Goal: Transaction & Acquisition: Purchase product/service

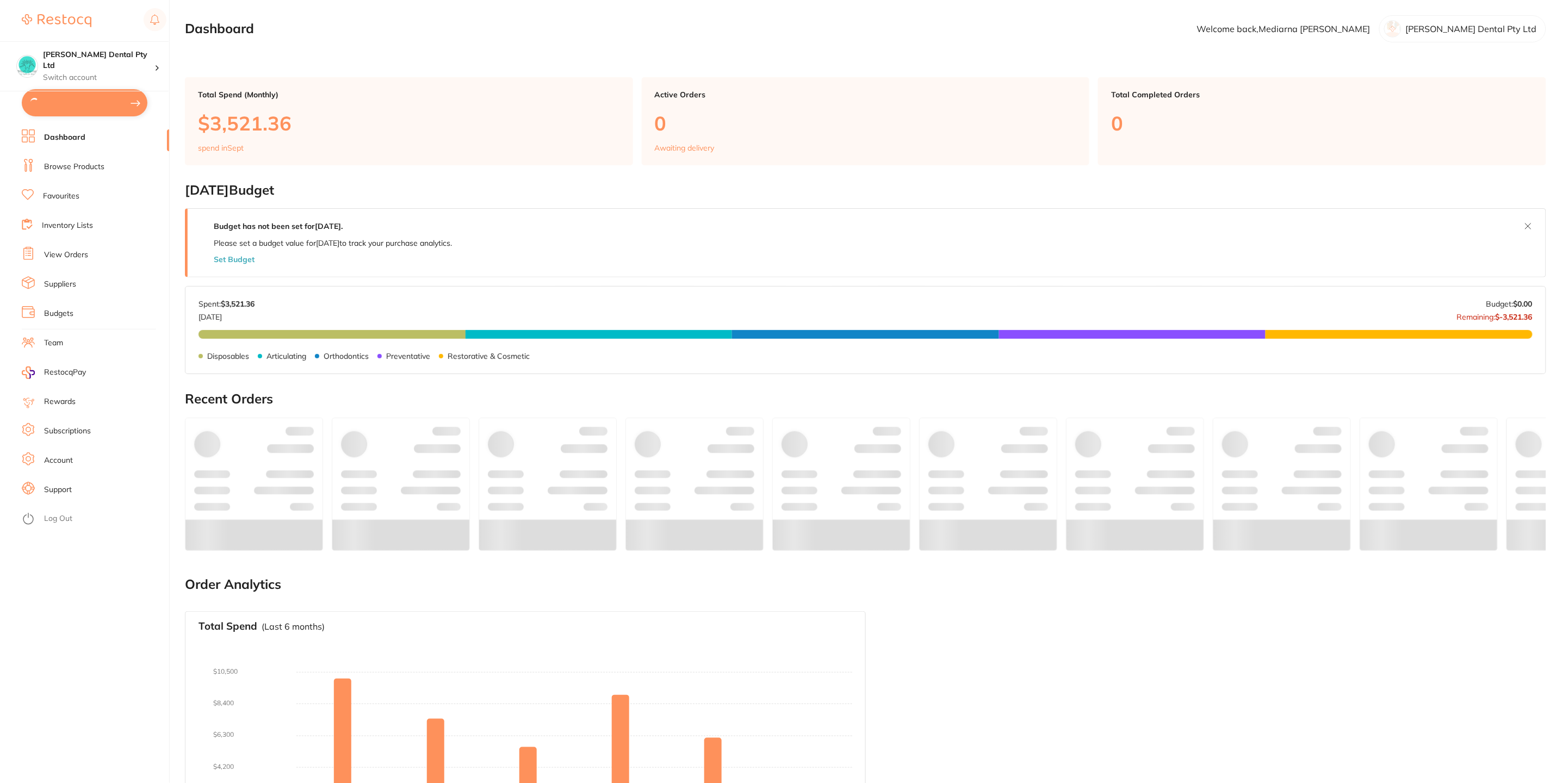
type input "4"
type input "3"
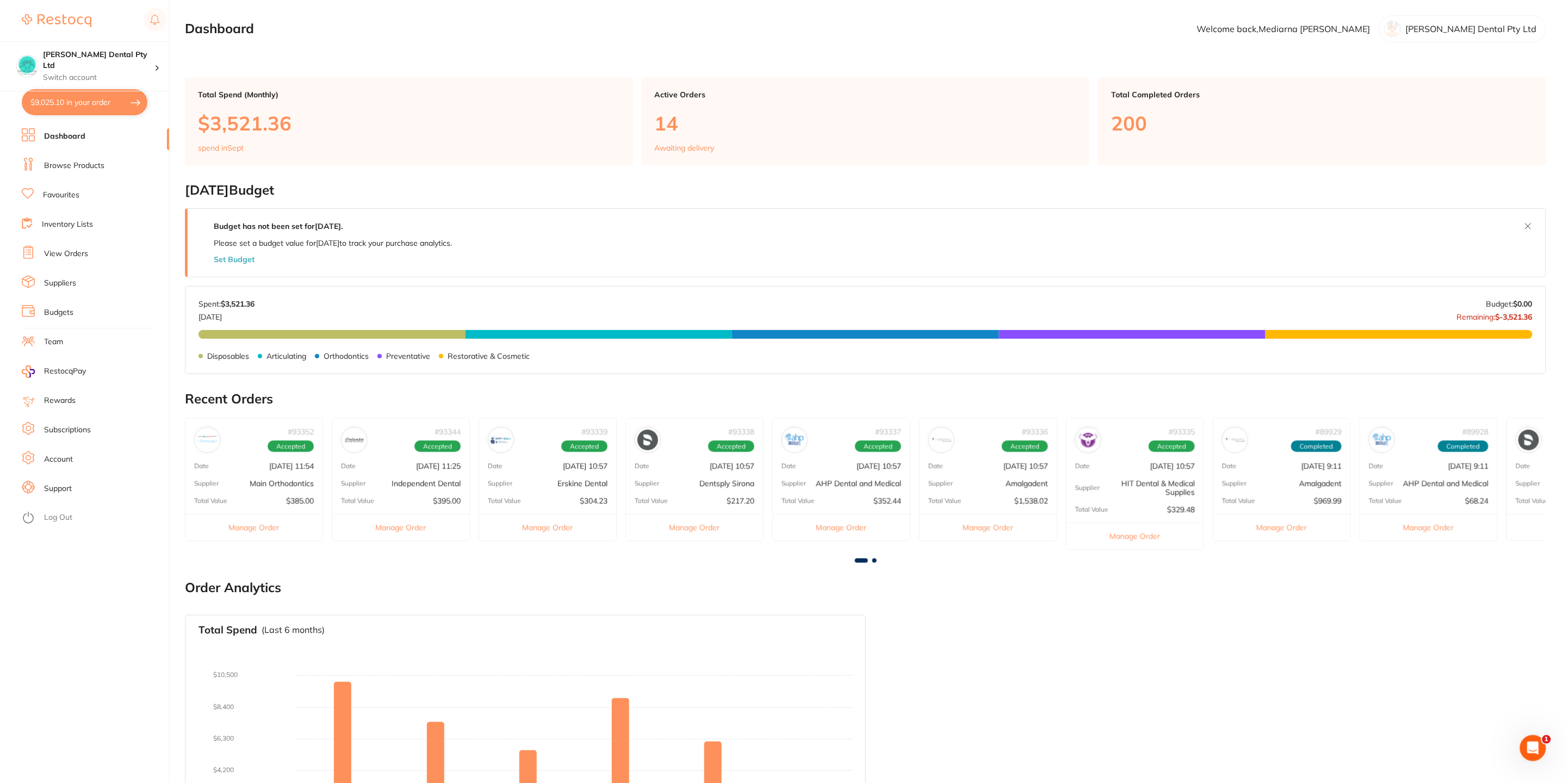
click at [80, 108] on button "$9,025.10 in your order" at bounding box center [84, 102] width 126 height 26
checkbox input "true"
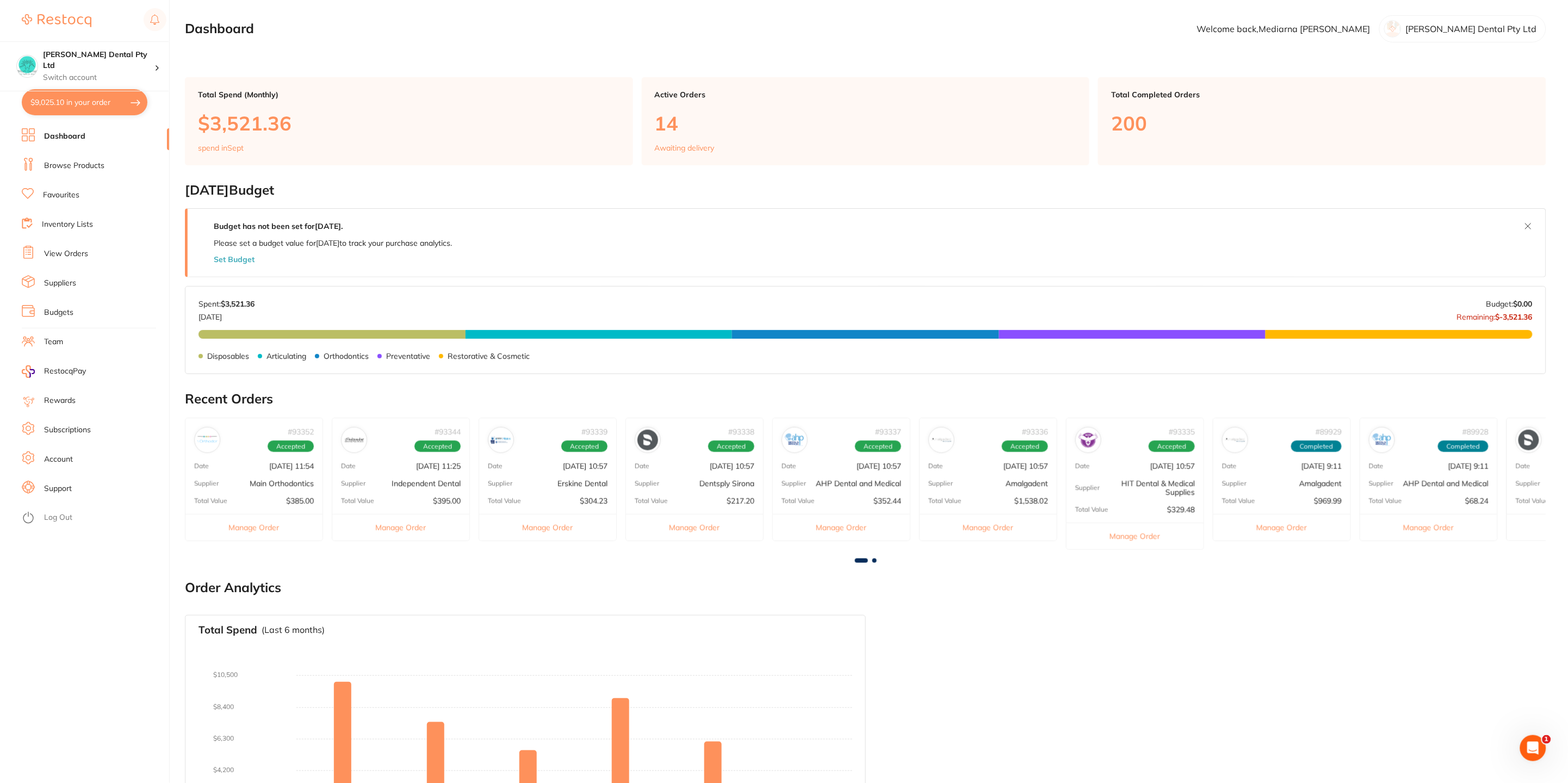
checkbox input "true"
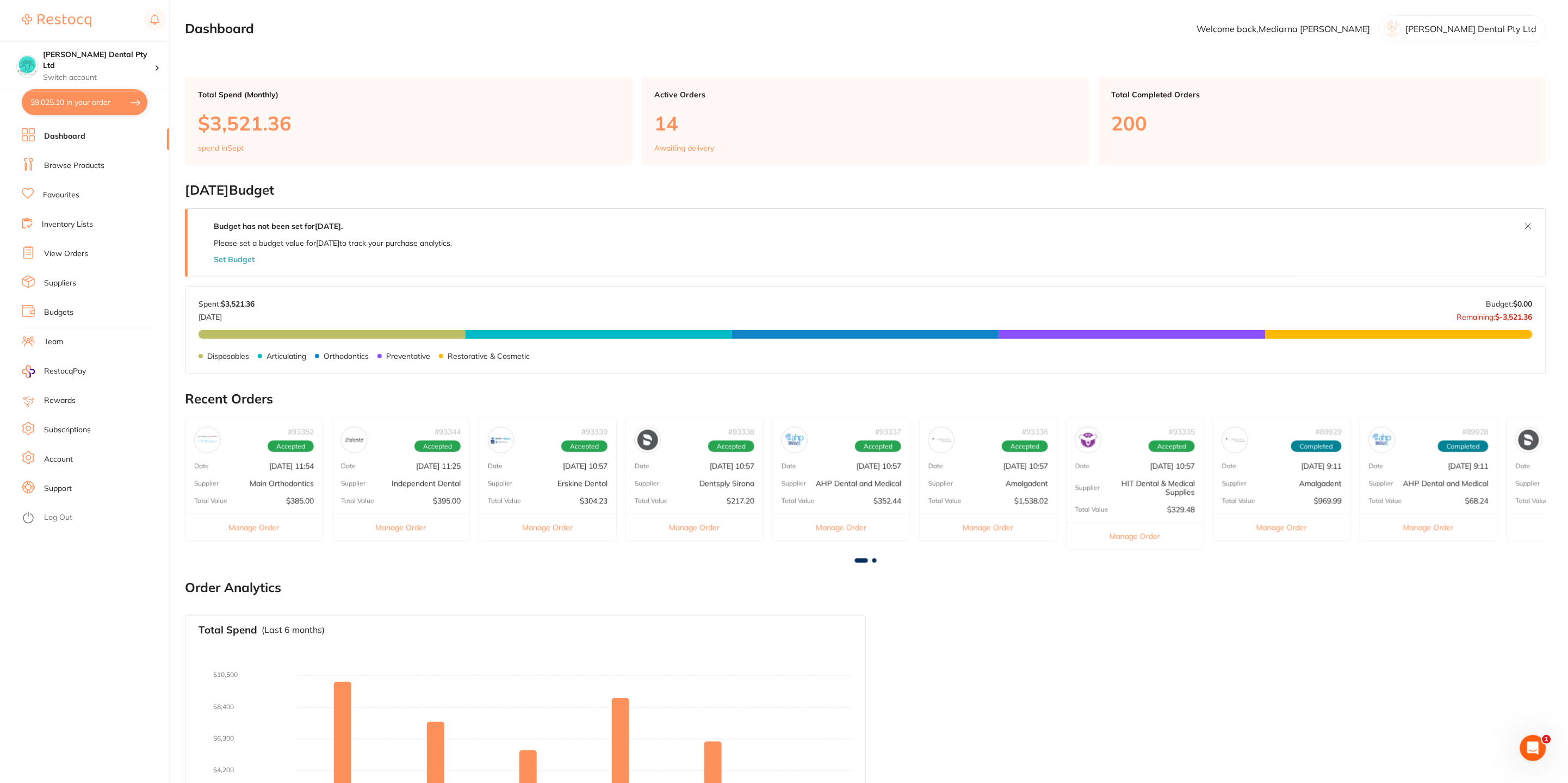
checkbox input "true"
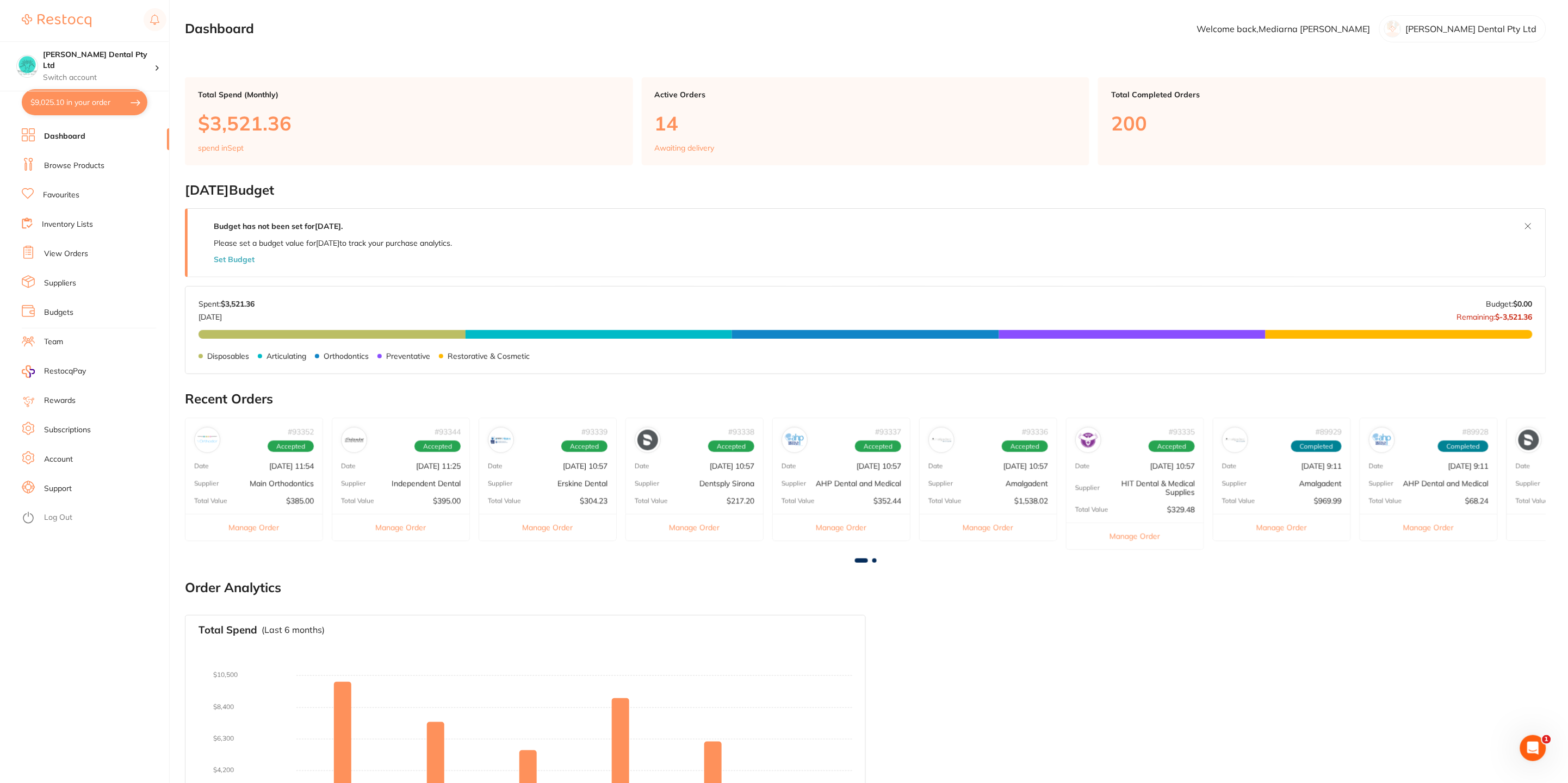
checkbox input "true"
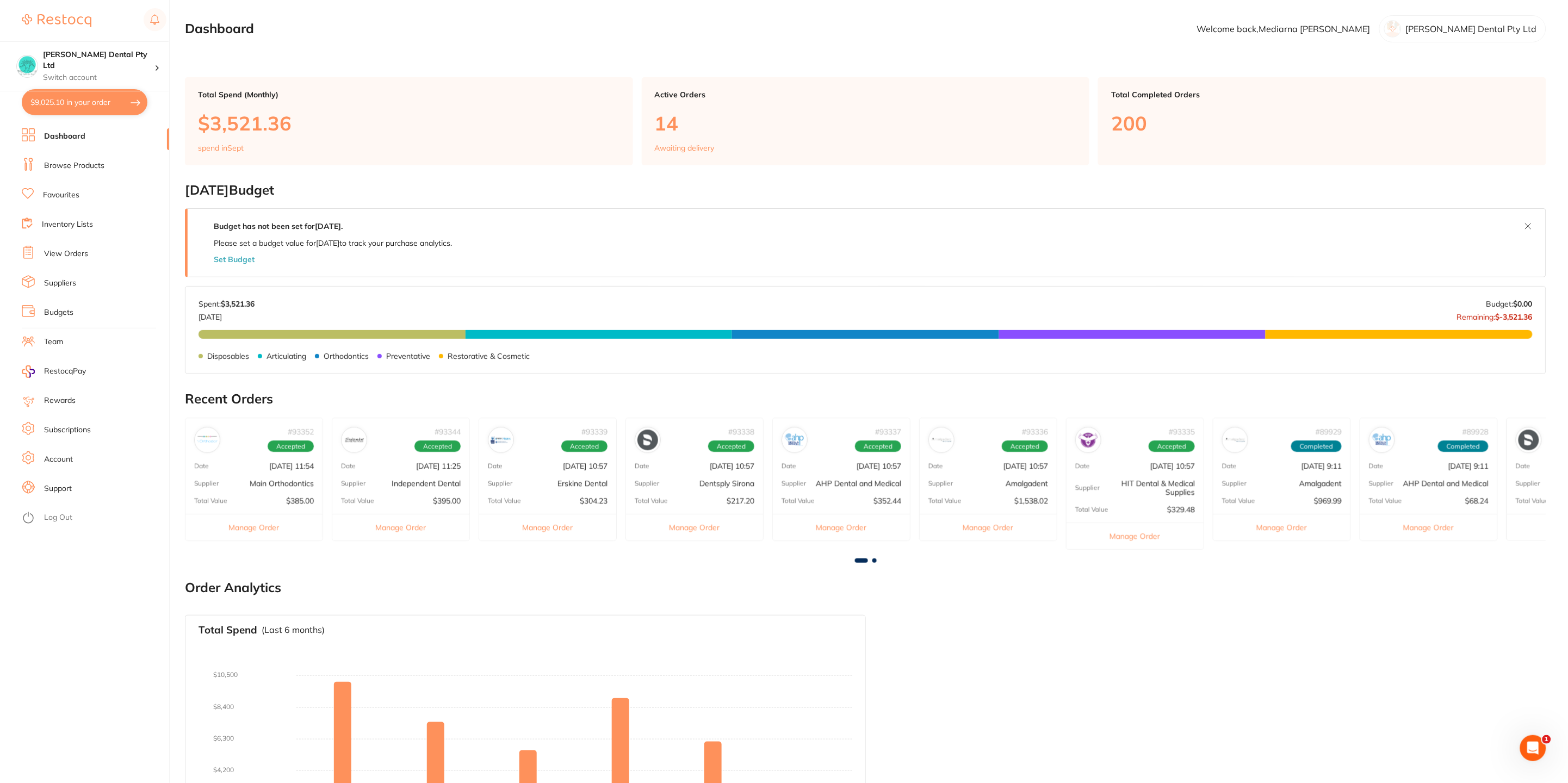
checkbox input "true"
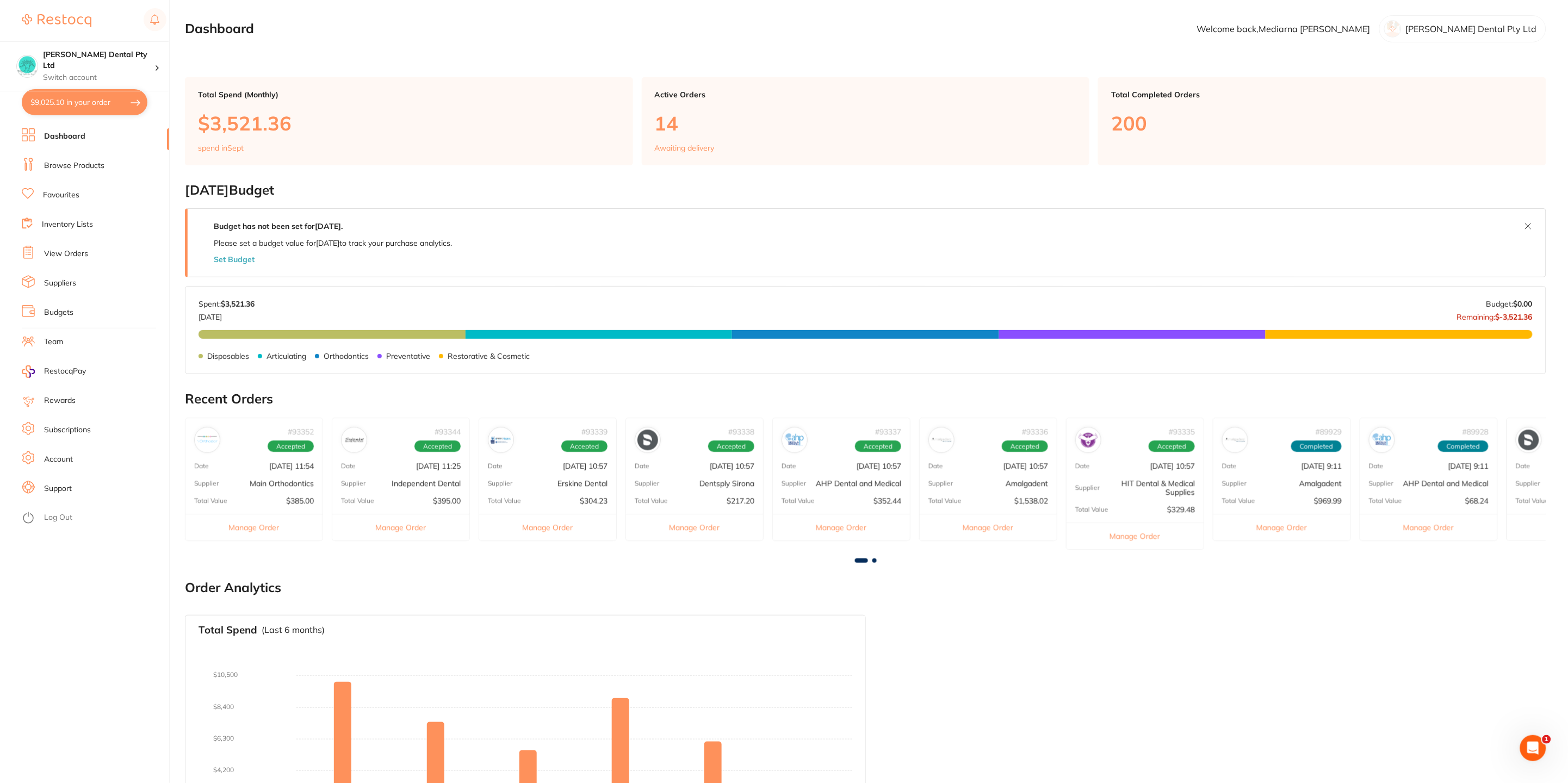
checkbox input "true"
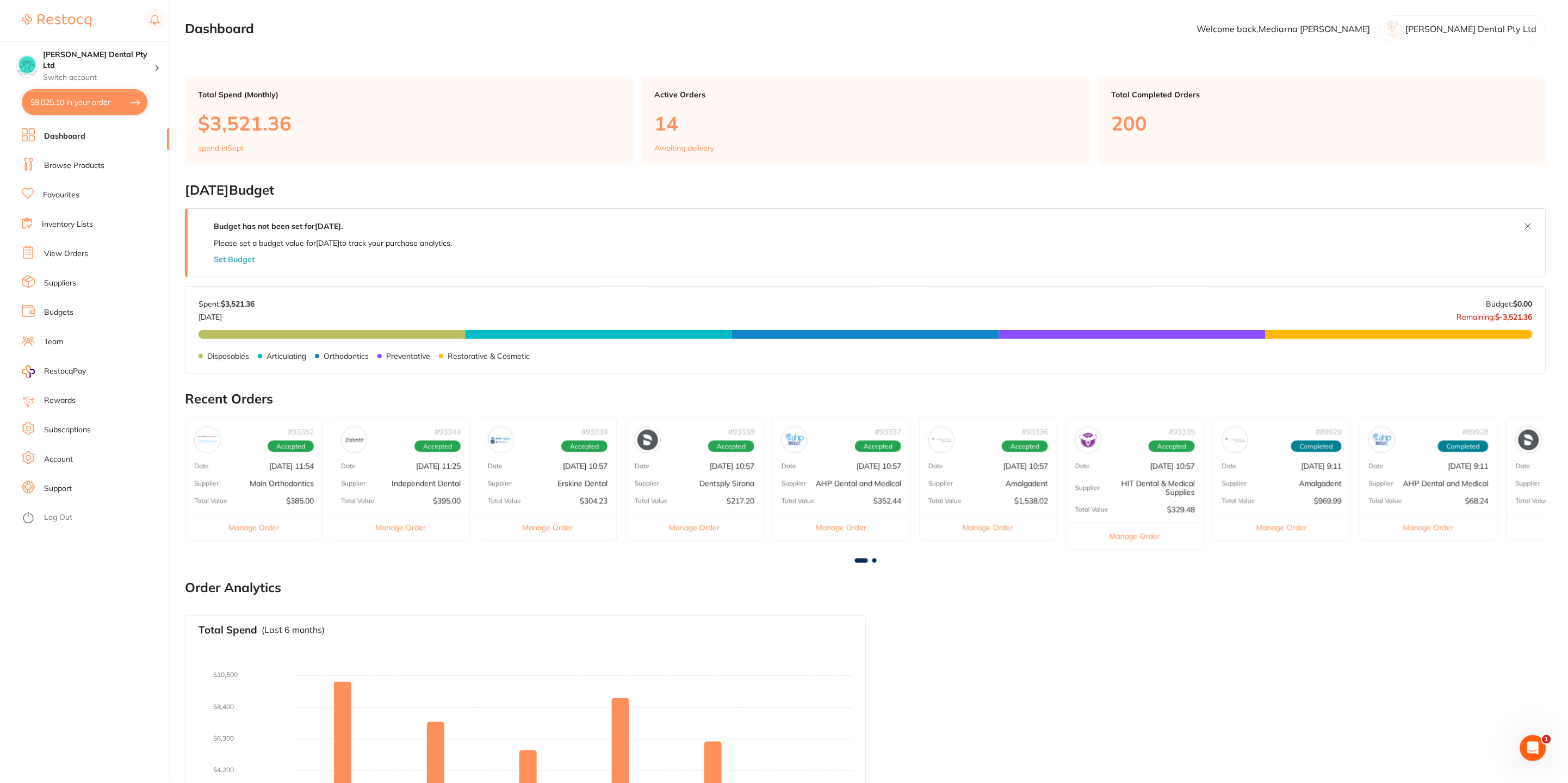
checkbox input "true"
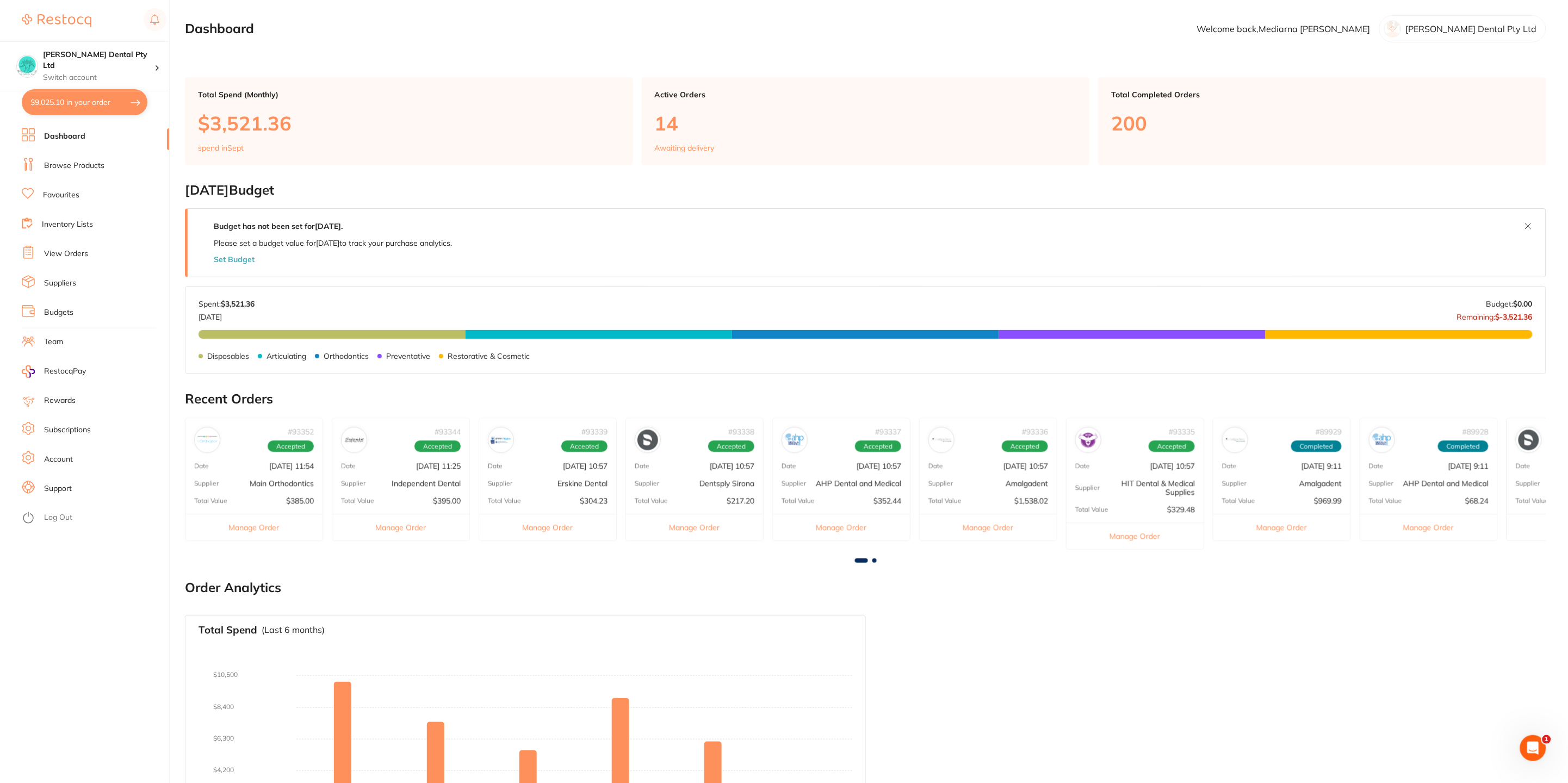
checkbox input "true"
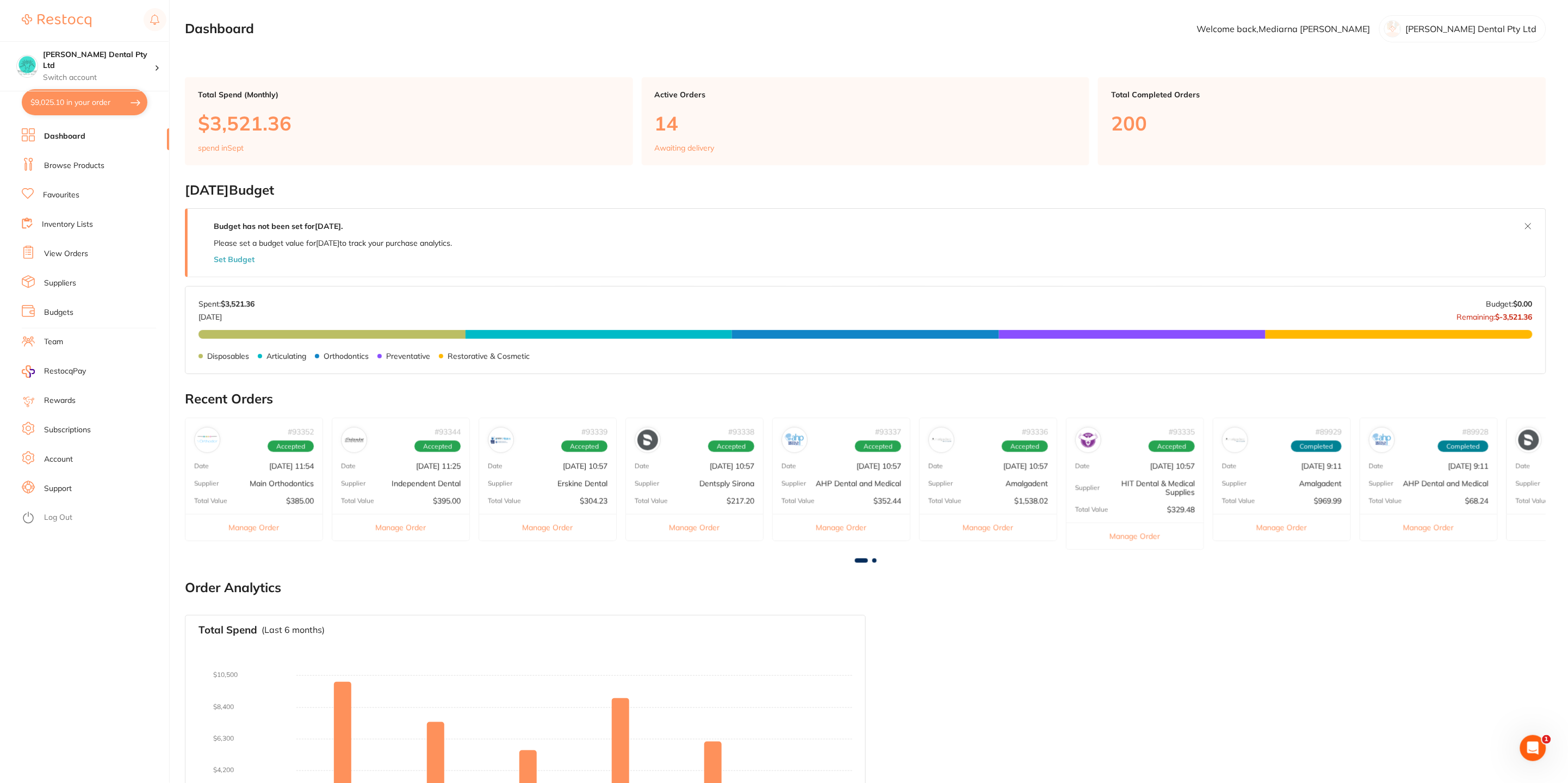
checkbox input "true"
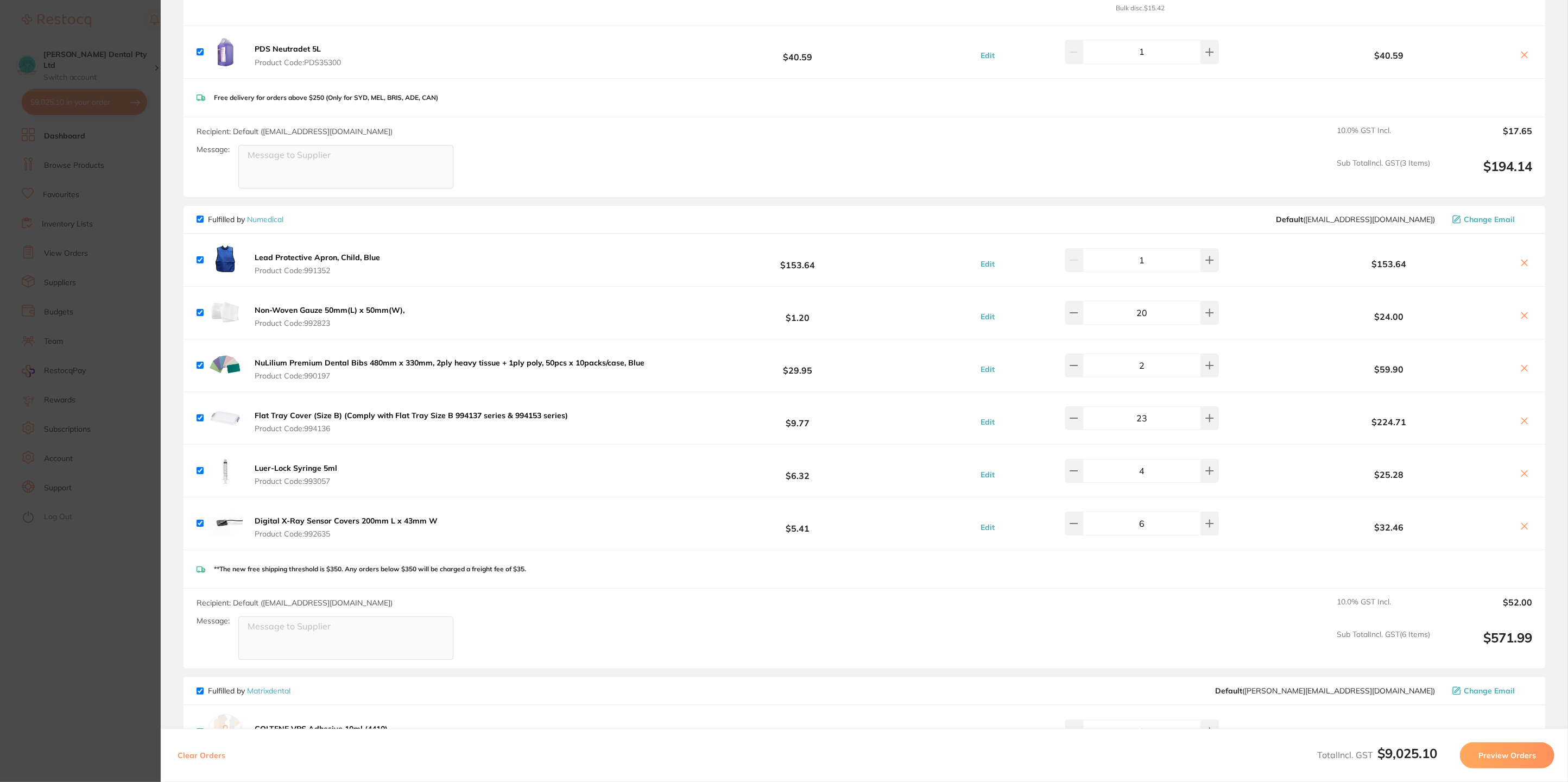
scroll to position [1710, 0]
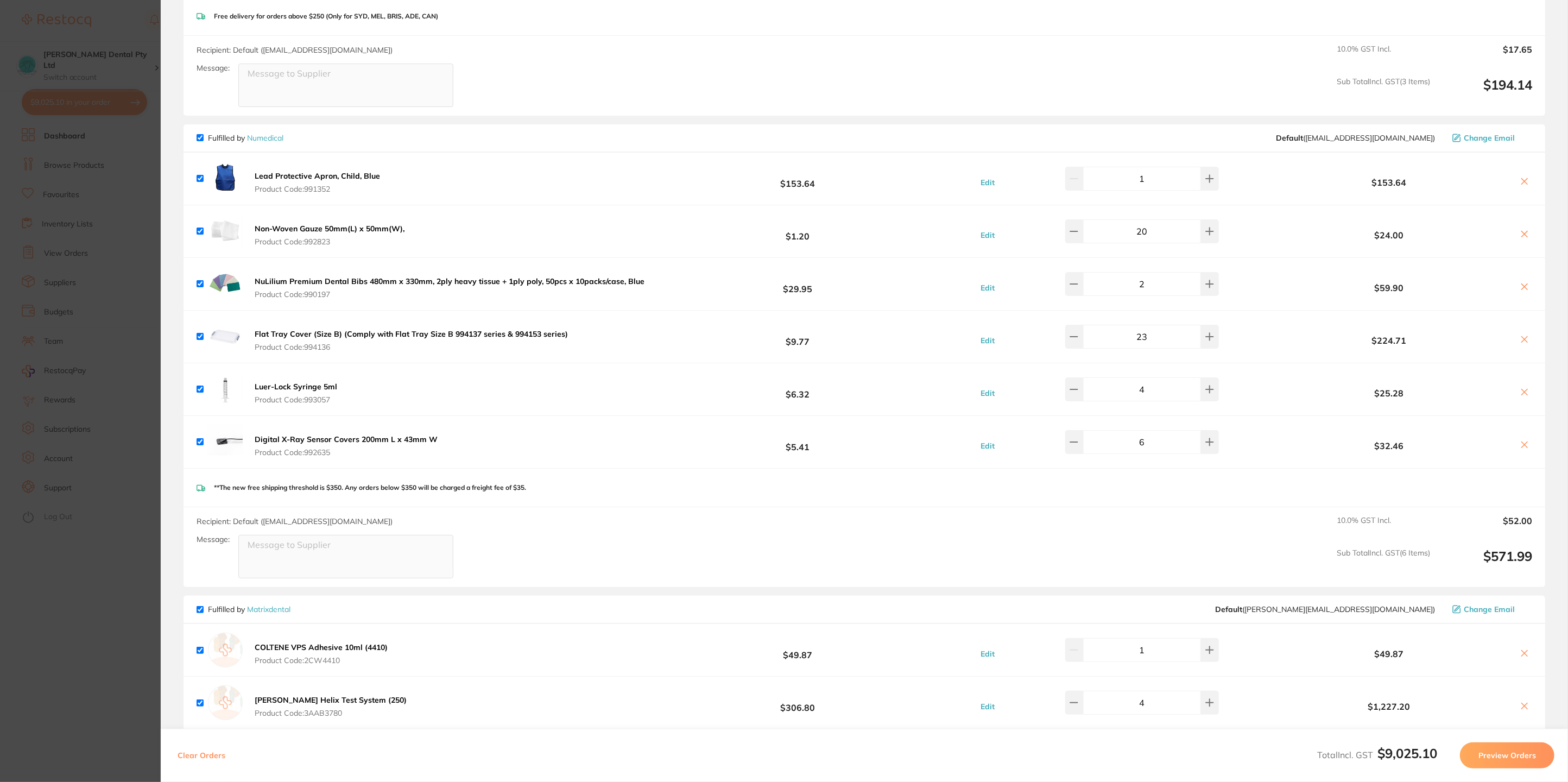
click at [123, 376] on section "Update RRP Set your pre negotiated price for this item. Item Agreed RRP (excl. …" at bounding box center [784, 391] width 1568 height 782
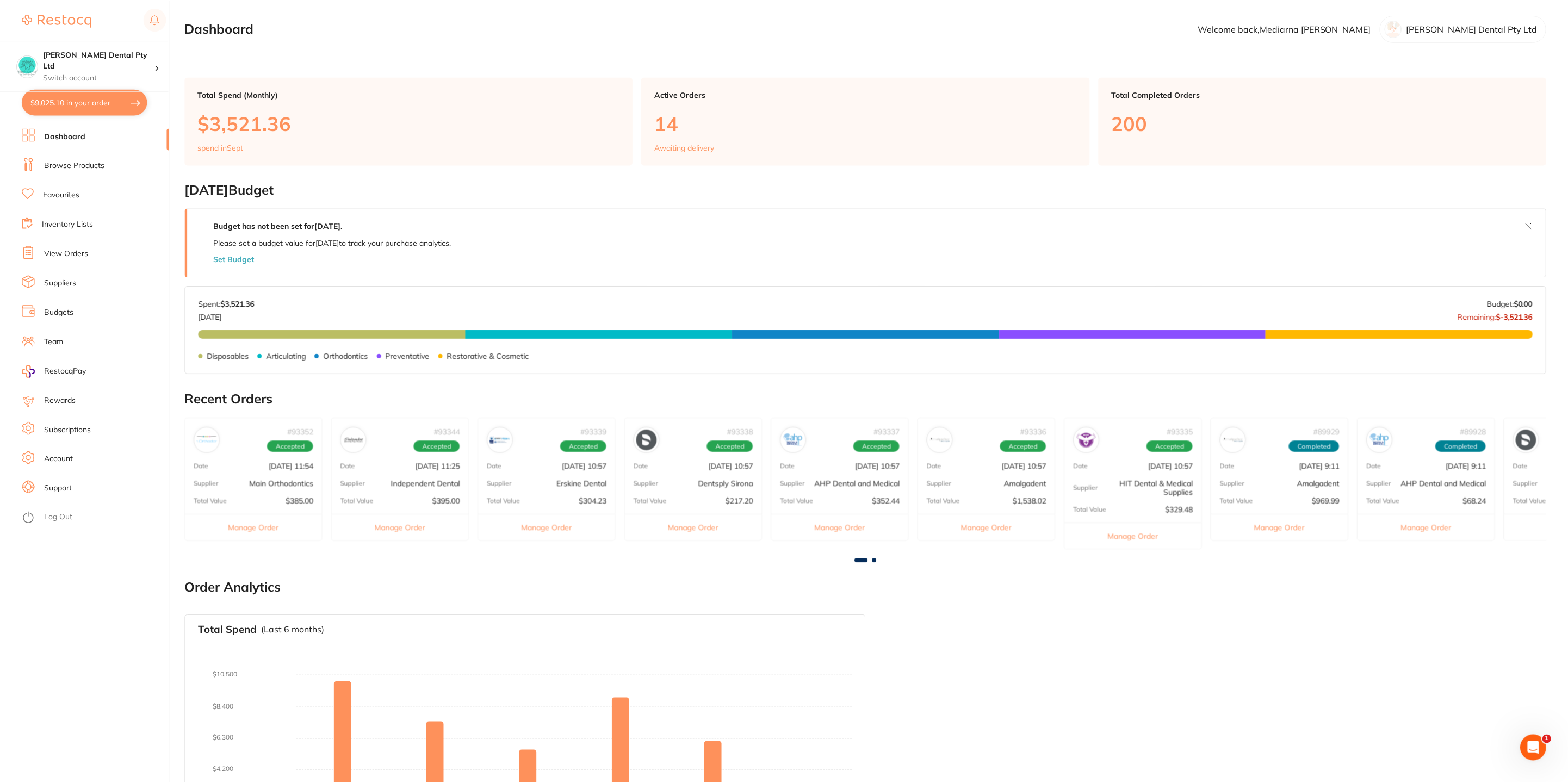
scroll to position [2, 0]
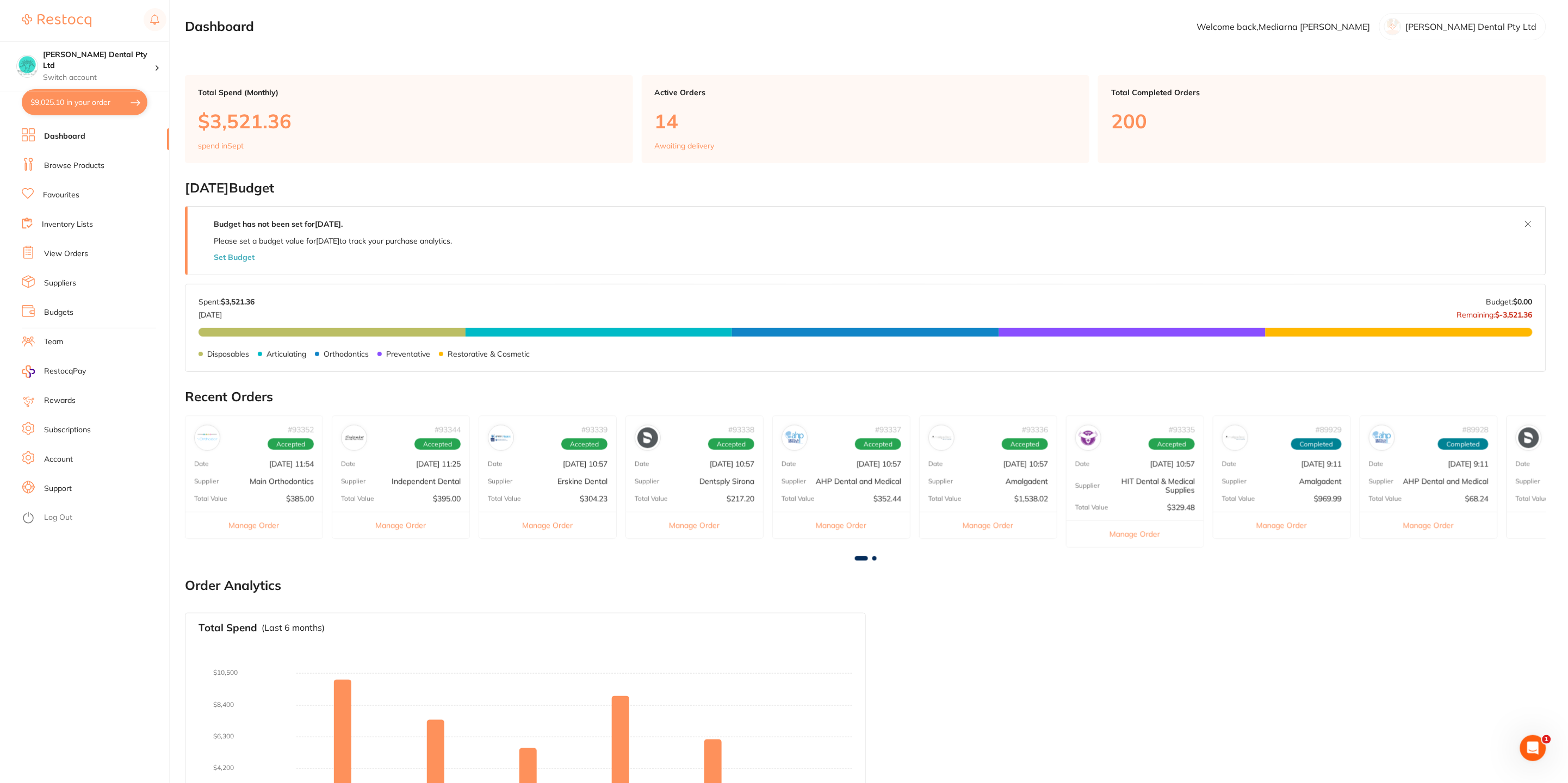
click at [61, 103] on button "$9,025.10 in your order" at bounding box center [84, 102] width 126 height 26
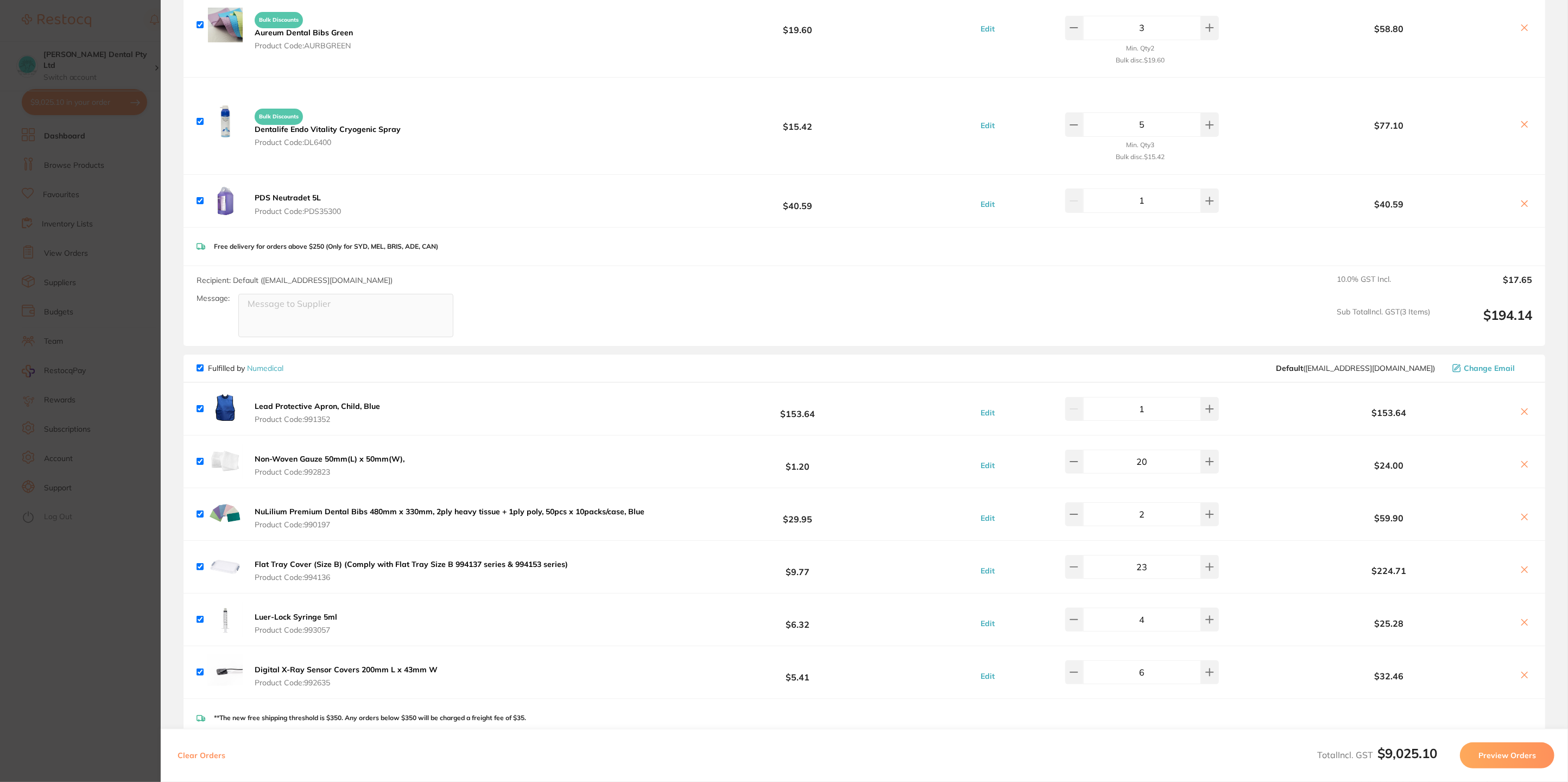
scroll to position [1628, 0]
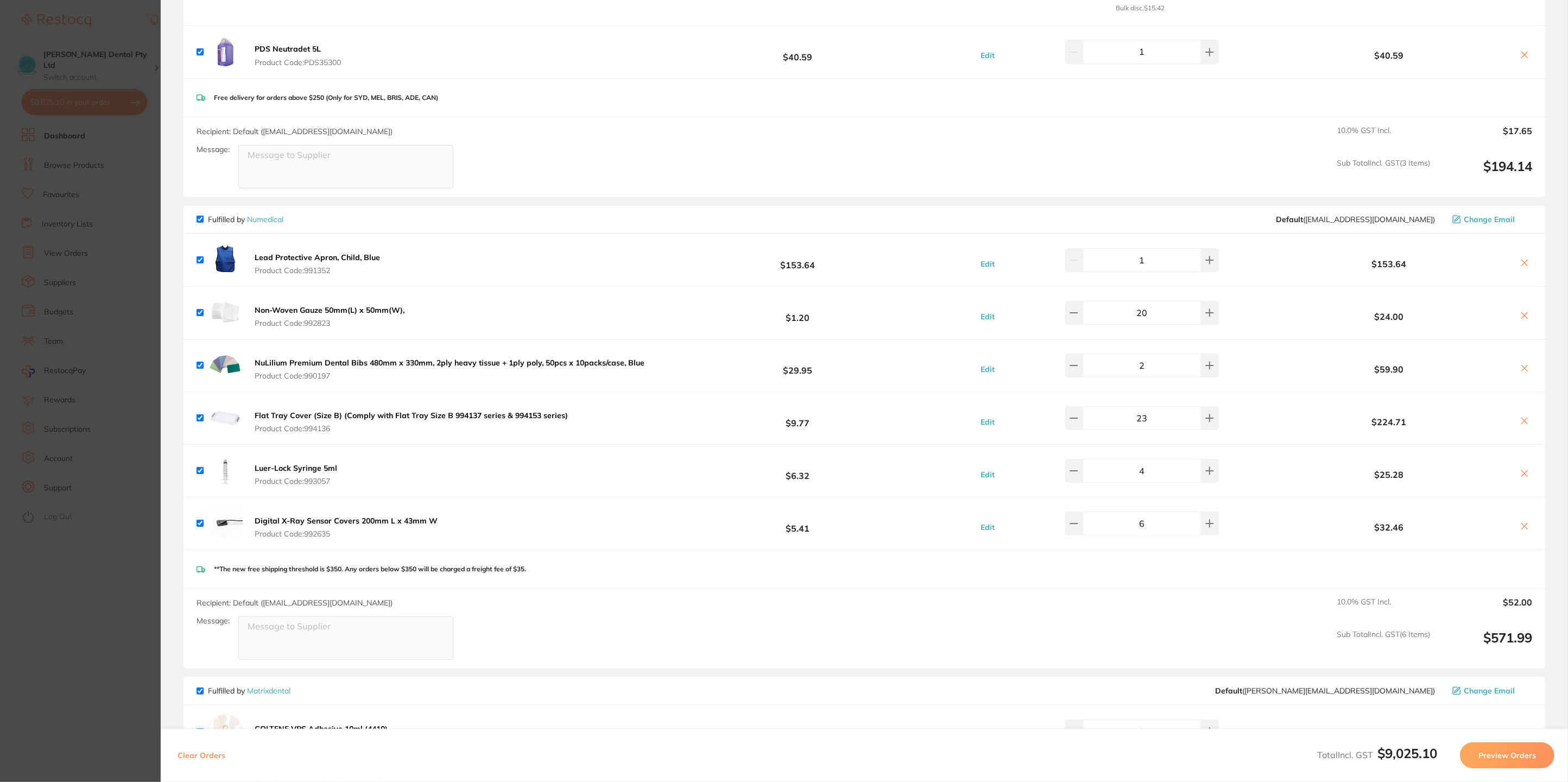
click at [311, 410] on b "Flat Tray Cover (Size B) (Comply with Flat Tray Size B 994137 series & 994153 s…" at bounding box center [412, 415] width 314 height 10
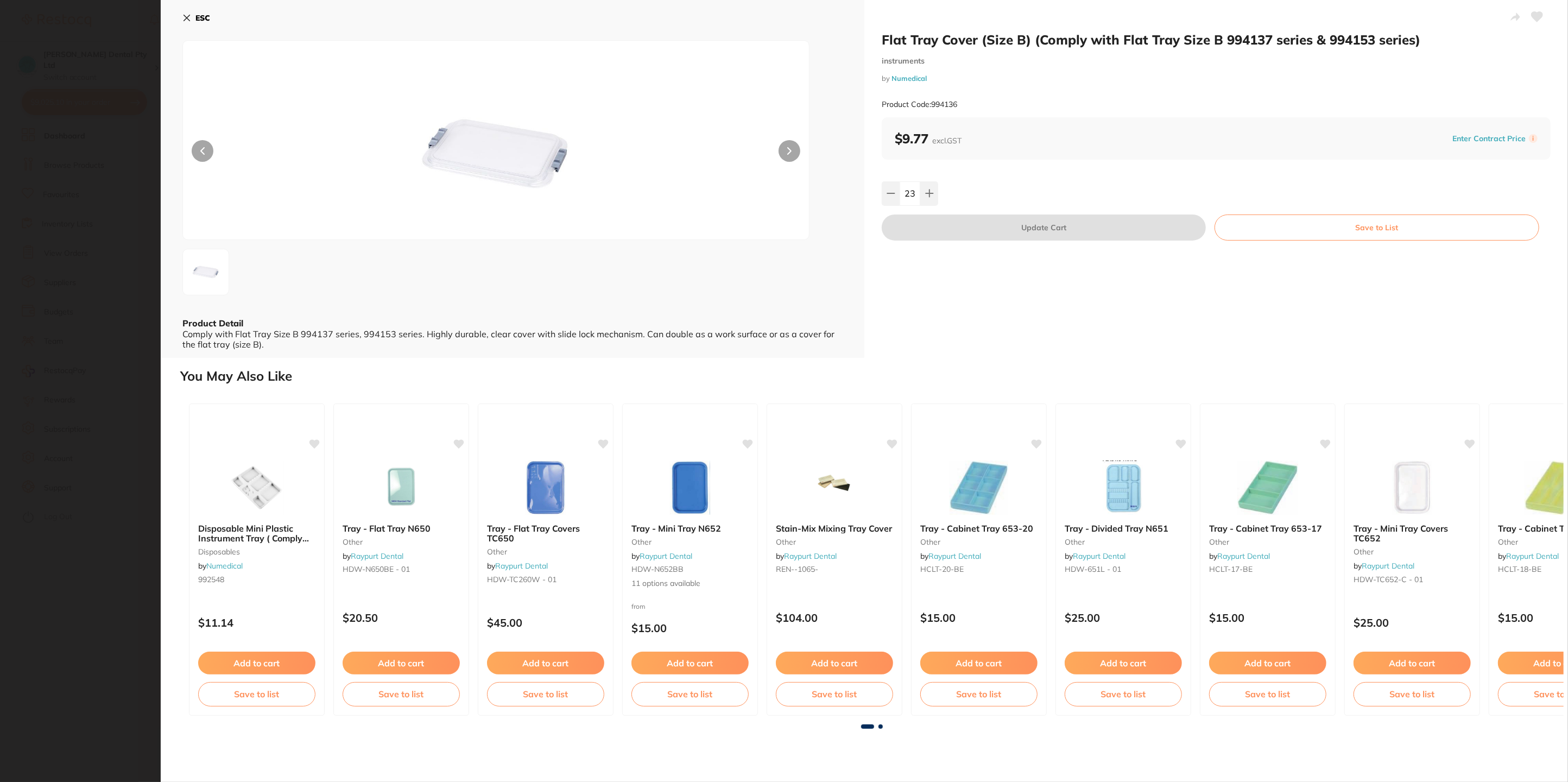
scroll to position [0, 0]
drag, startPoint x: 1418, startPoint y: 604, endPoint x: 1198, endPoint y: 613, distance: 220.2
click at [1198, 613] on div "Disposable Mini Plastic Instrument Tray ( Comply with Mini Aluminium Tray 99255…" at bounding box center [872, 559] width 1384 height 330
click at [1339, 321] on div "Flat Tray Cover (Size B) (Comply with Flat Tray Size B 994137 series & 994153 s…" at bounding box center [1216, 179] width 704 height 358
click at [879, 726] on span at bounding box center [881, 727] width 4 height 4
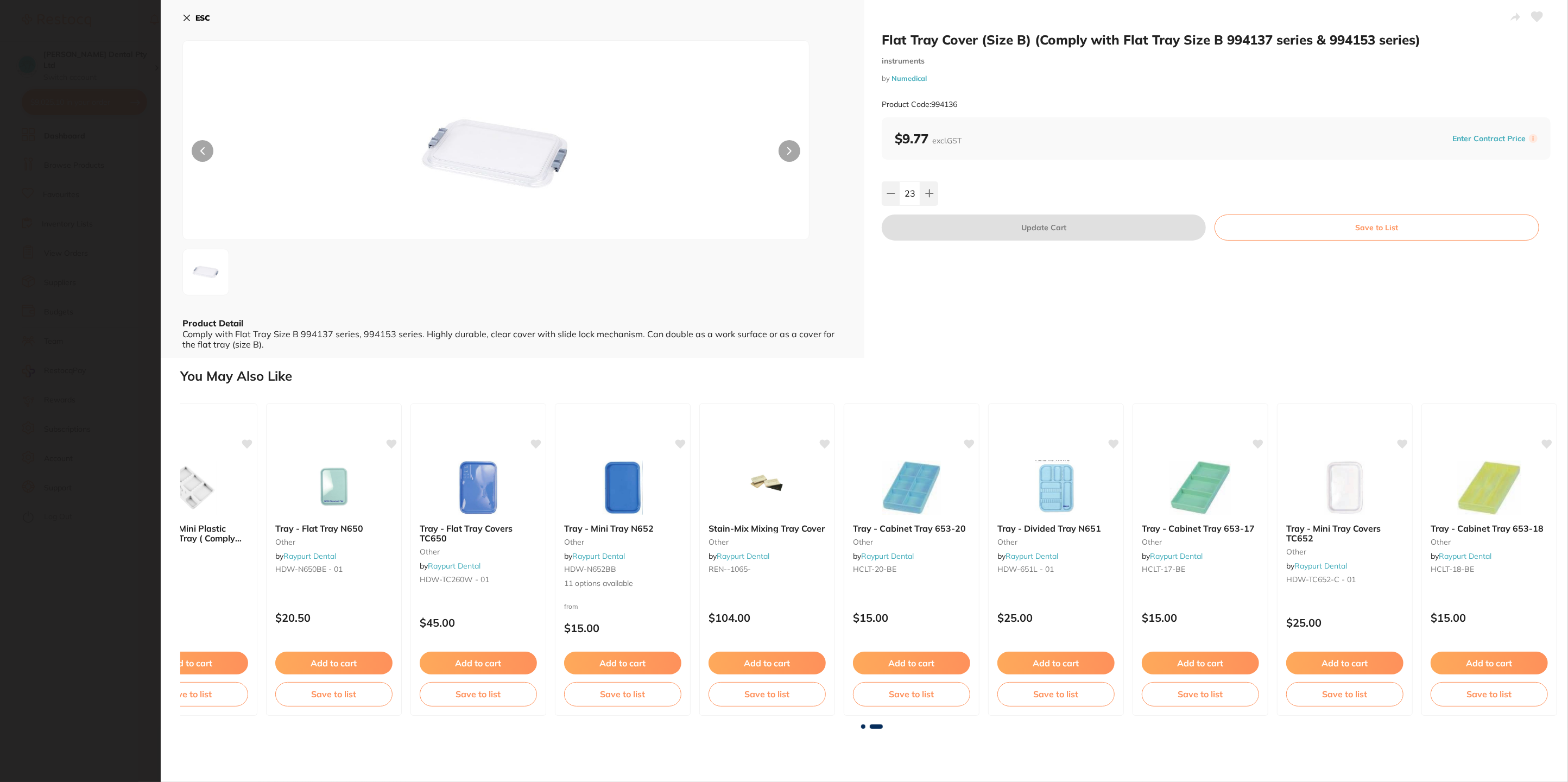
scroll to position [0, 70]
click at [861, 727] on span at bounding box center [863, 727] width 4 height 4
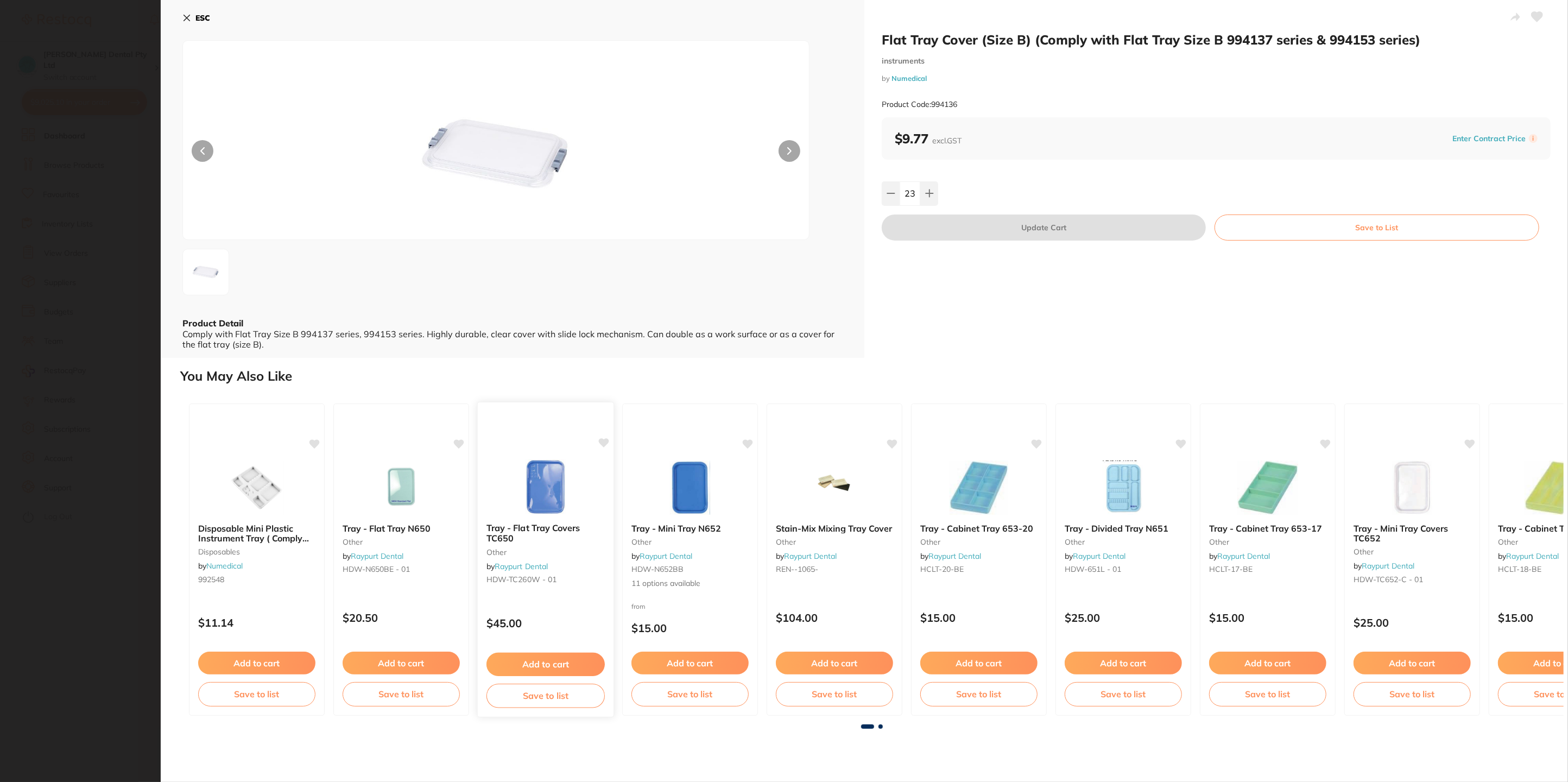
click at [541, 507] on img at bounding box center [545, 486] width 71 height 55
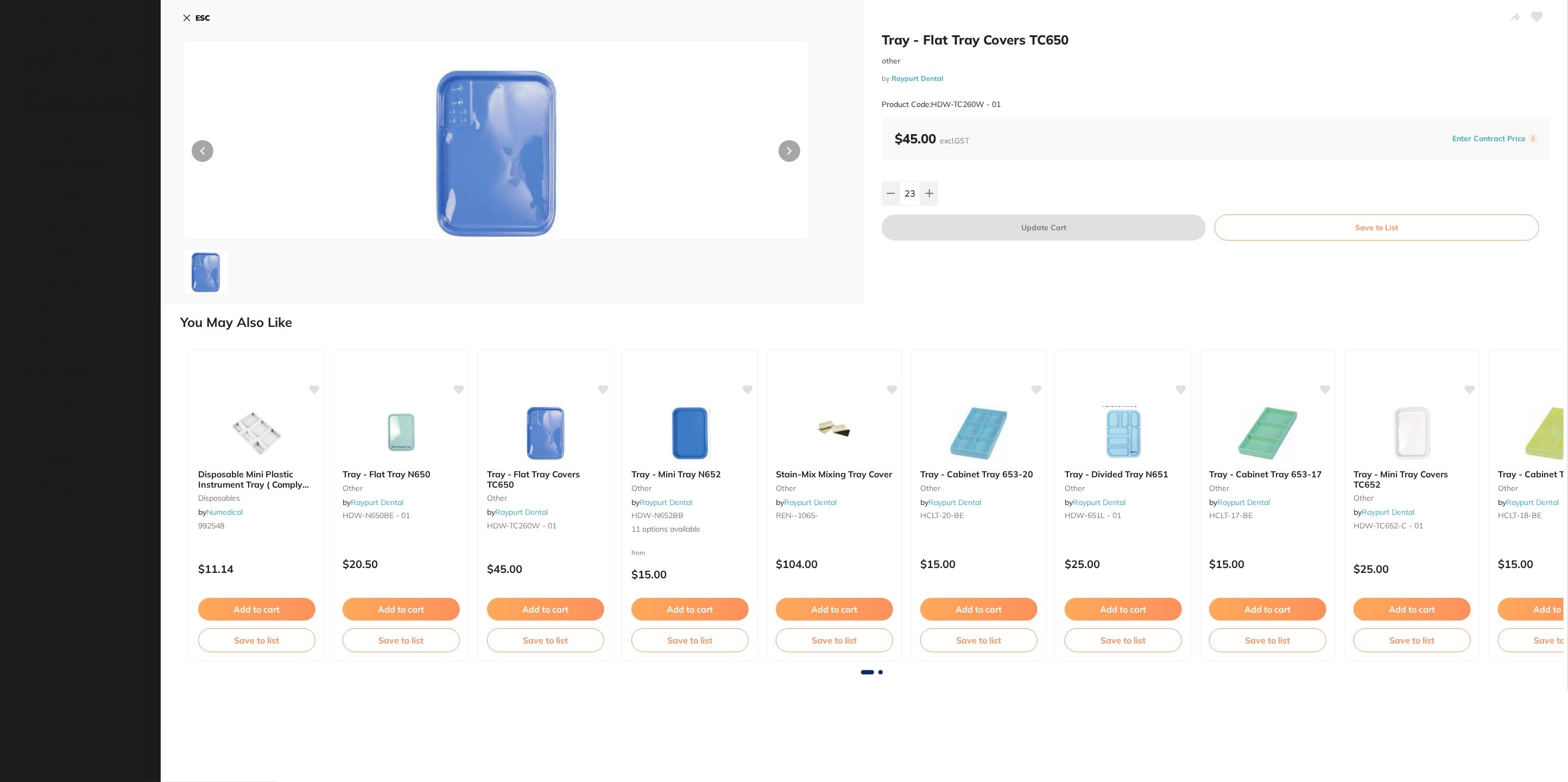
click at [787, 155] on button at bounding box center [789, 151] width 21 height 21
click at [977, 50] on div "Tray - Flat Tray Covers TC650 other by Raypurt Dental Product Code: HDW-TC260W …" at bounding box center [1216, 75] width 669 height 86
click at [975, 41] on h2 "Tray - Flat Tray Covers TC650" at bounding box center [1216, 40] width 669 height 17
click at [204, 149] on button at bounding box center [202, 151] width 21 height 21
click at [780, 160] on div at bounding box center [496, 140] width 627 height 200
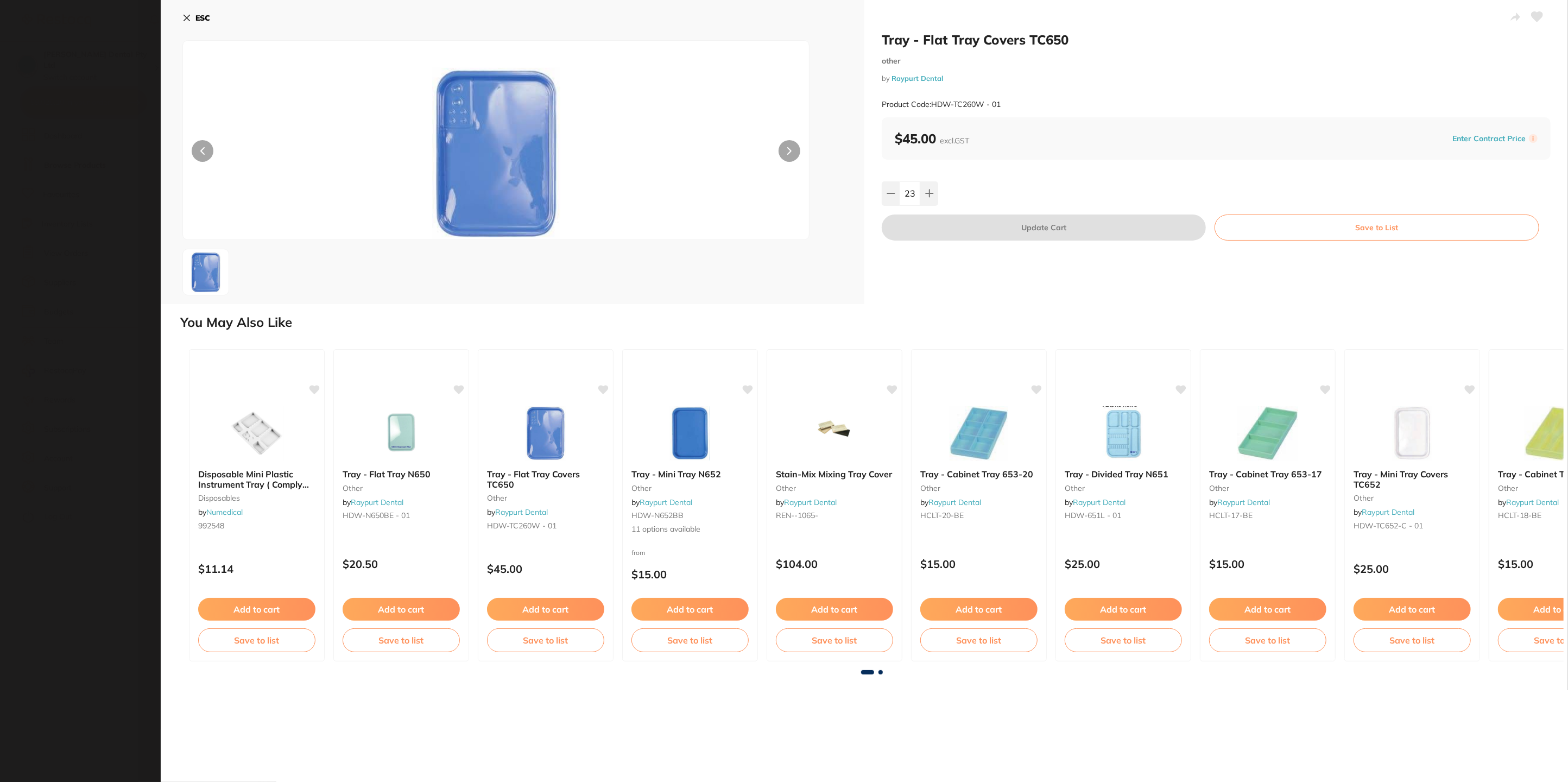
click at [879, 673] on span at bounding box center [881, 672] width 4 height 4
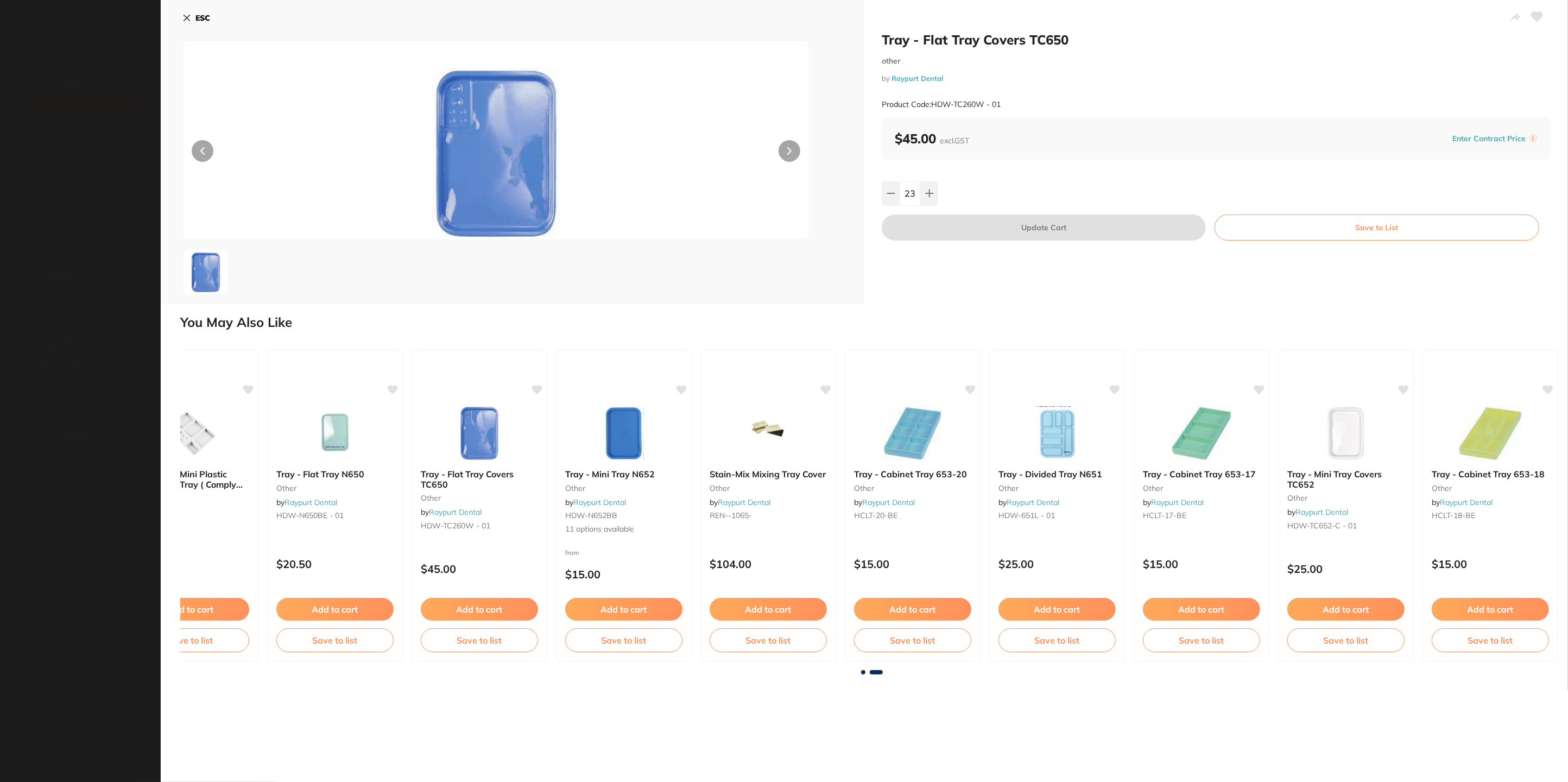
scroll to position [0, 70]
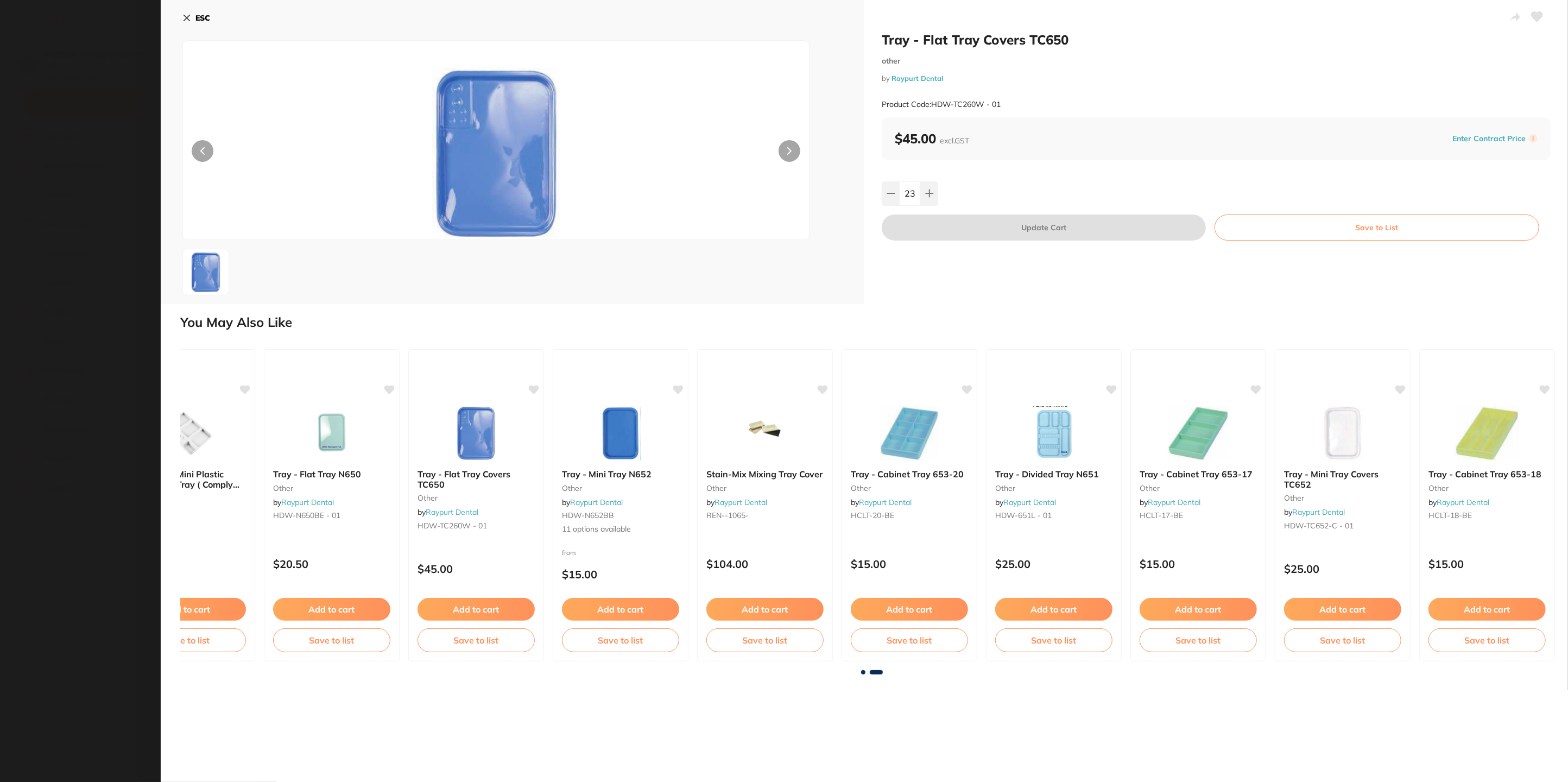
click at [861, 671] on span at bounding box center [863, 672] width 4 height 4
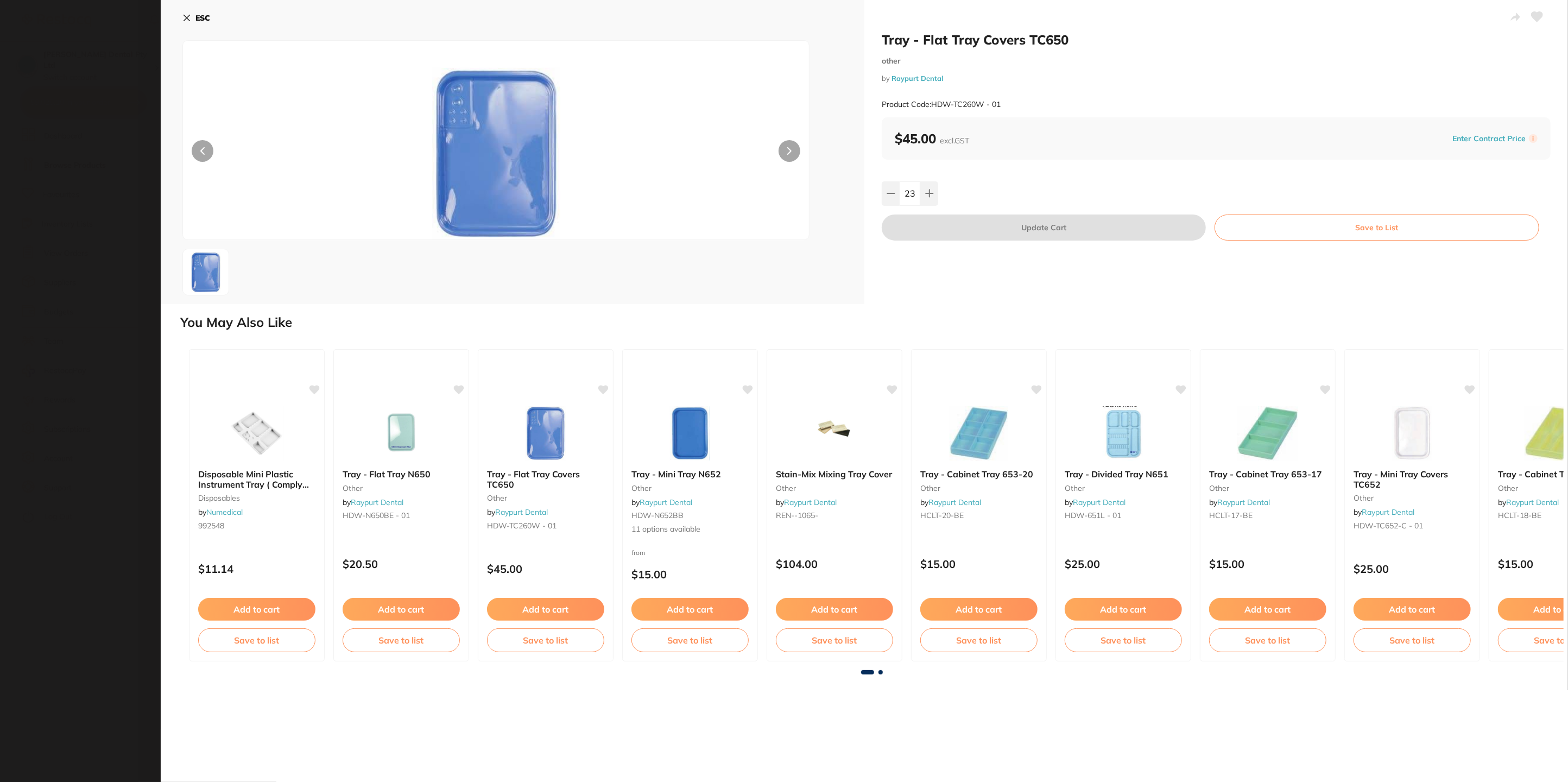
click at [793, 321] on h2 "You May Also Like" at bounding box center [872, 323] width 1384 height 15
click at [635, 266] on div at bounding box center [513, 272] width 660 height 47
click at [202, 147] on icon at bounding box center [202, 151] width 4 height 8
click at [198, 13] on b "ESC" at bounding box center [202, 18] width 15 height 10
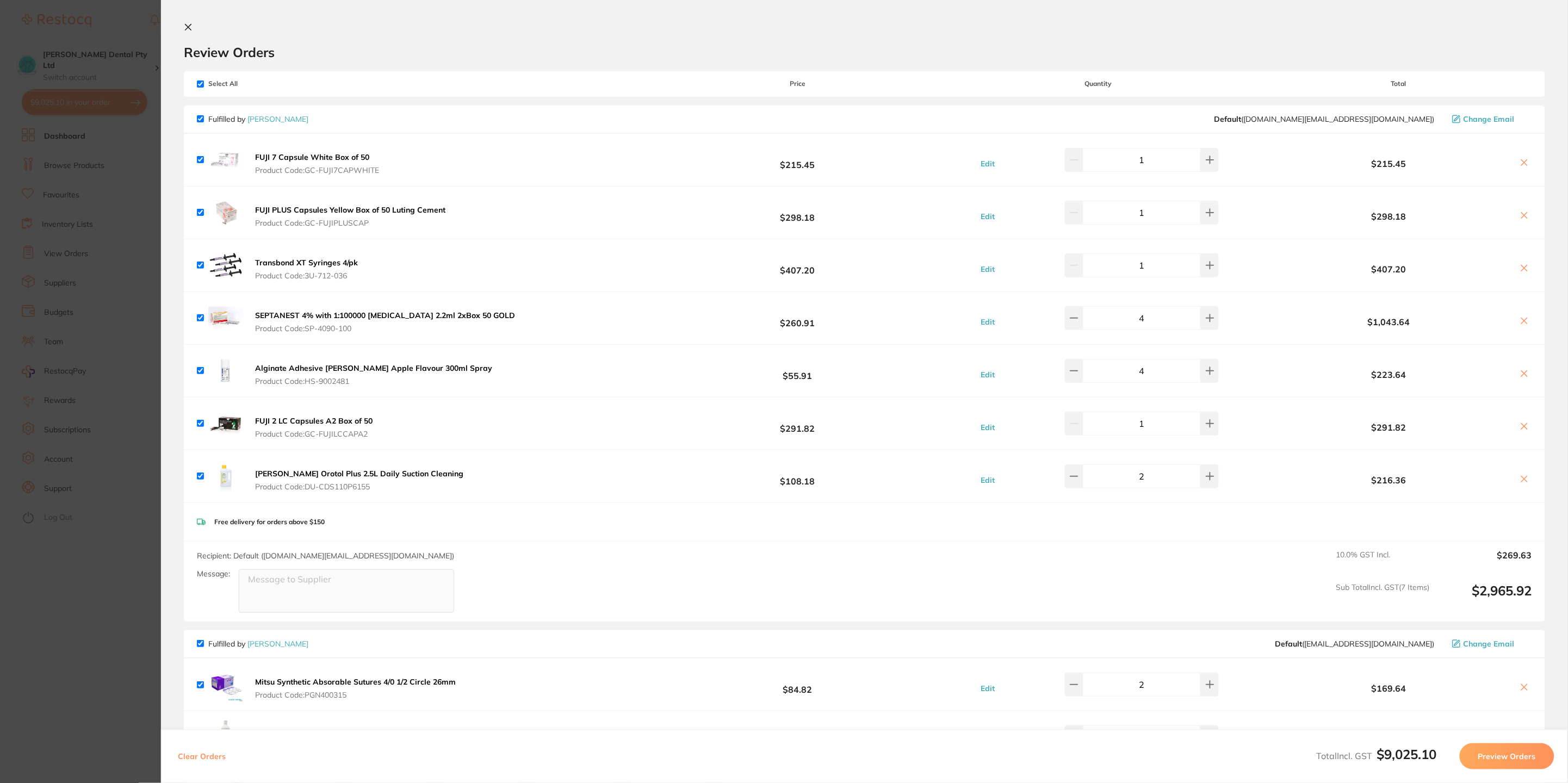
click at [188, 26] on icon at bounding box center [188, 27] width 9 height 9
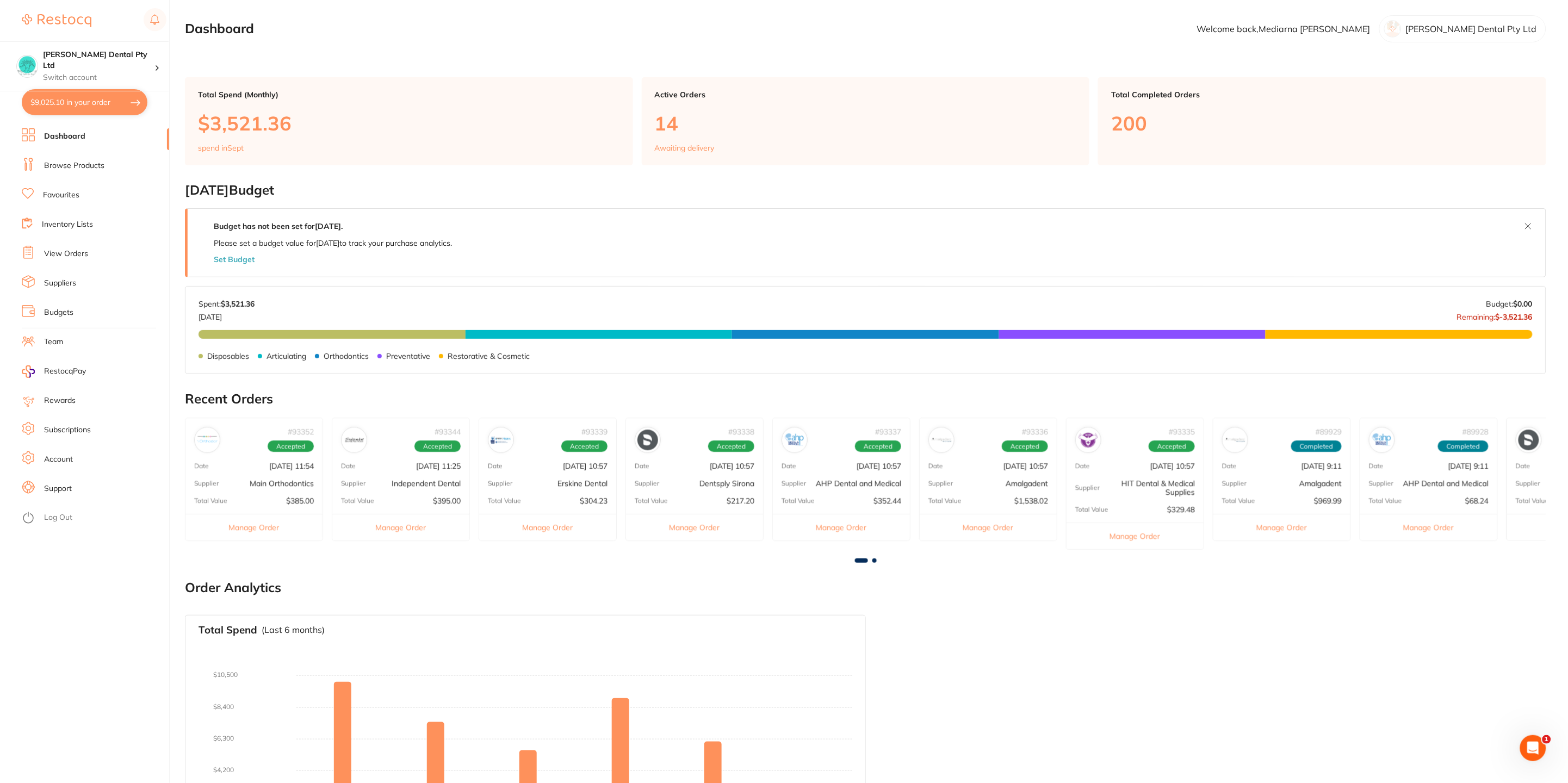
click at [477, 19] on section "Dashboard Welcome back, [PERSON_NAME] Dental Pty Ltd" at bounding box center [865, 28] width 1361 height 27
click at [55, 133] on link "Dashboard" at bounding box center [65, 136] width 42 height 11
drag, startPoint x: 73, startPoint y: 103, endPoint x: 100, endPoint y: 102, distance: 27.0
click at [73, 104] on button "$9,025.10 in your order" at bounding box center [84, 102] width 126 height 26
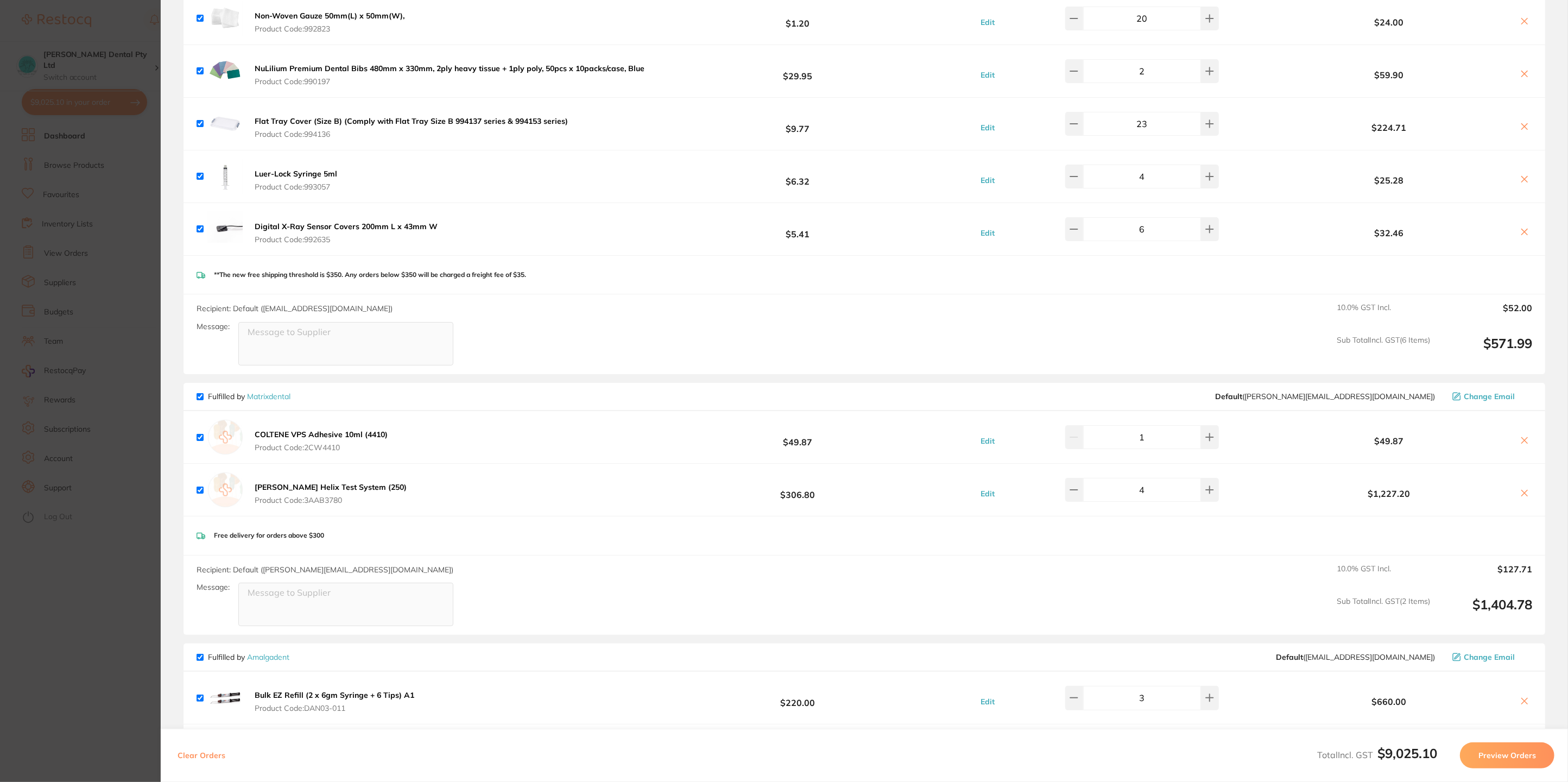
scroll to position [1516, 0]
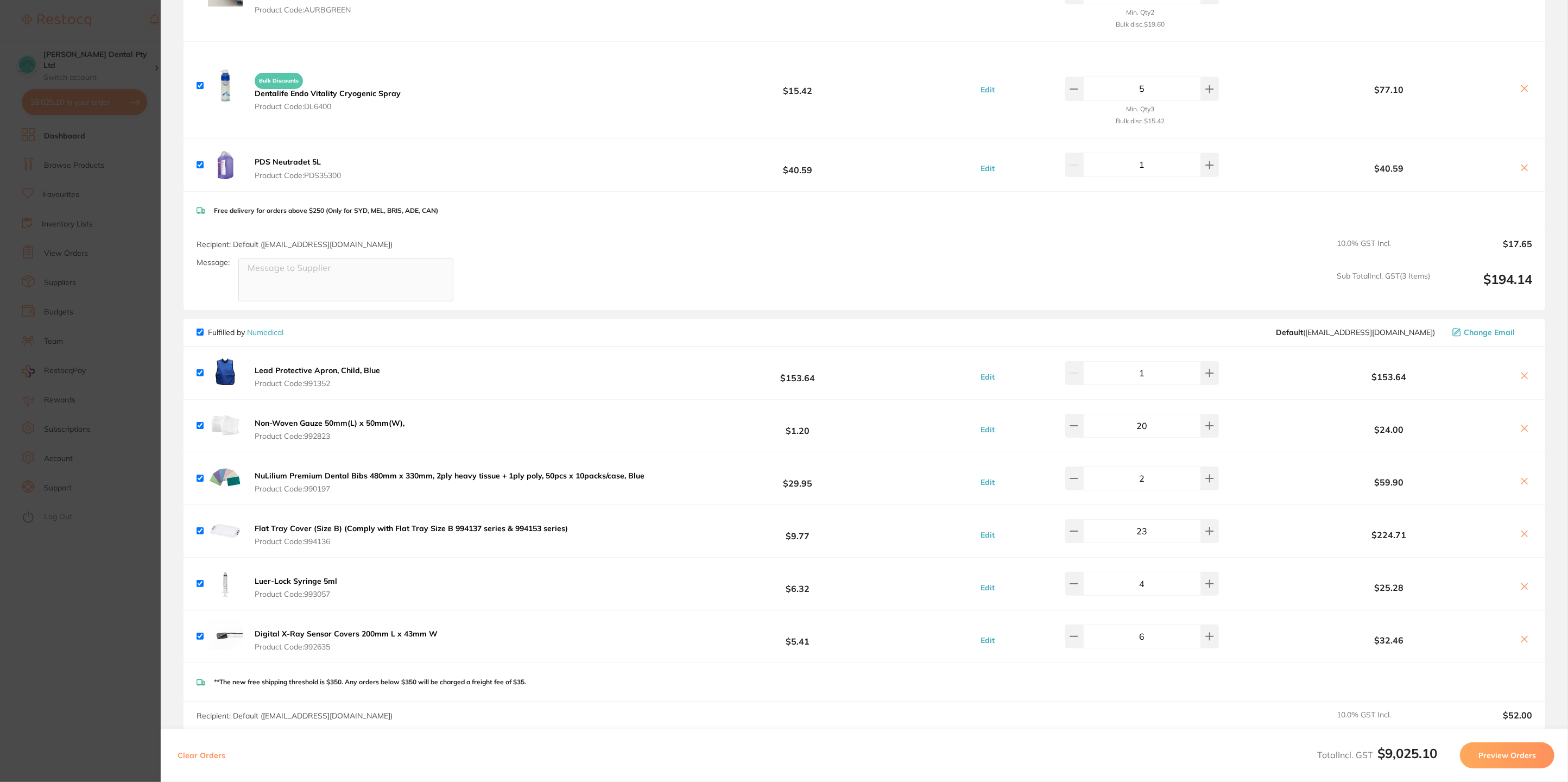
click at [73, 677] on section "Update RRP Set your pre negotiated price for this item. Item Agreed RRP (excl. …" at bounding box center [784, 391] width 1568 height 782
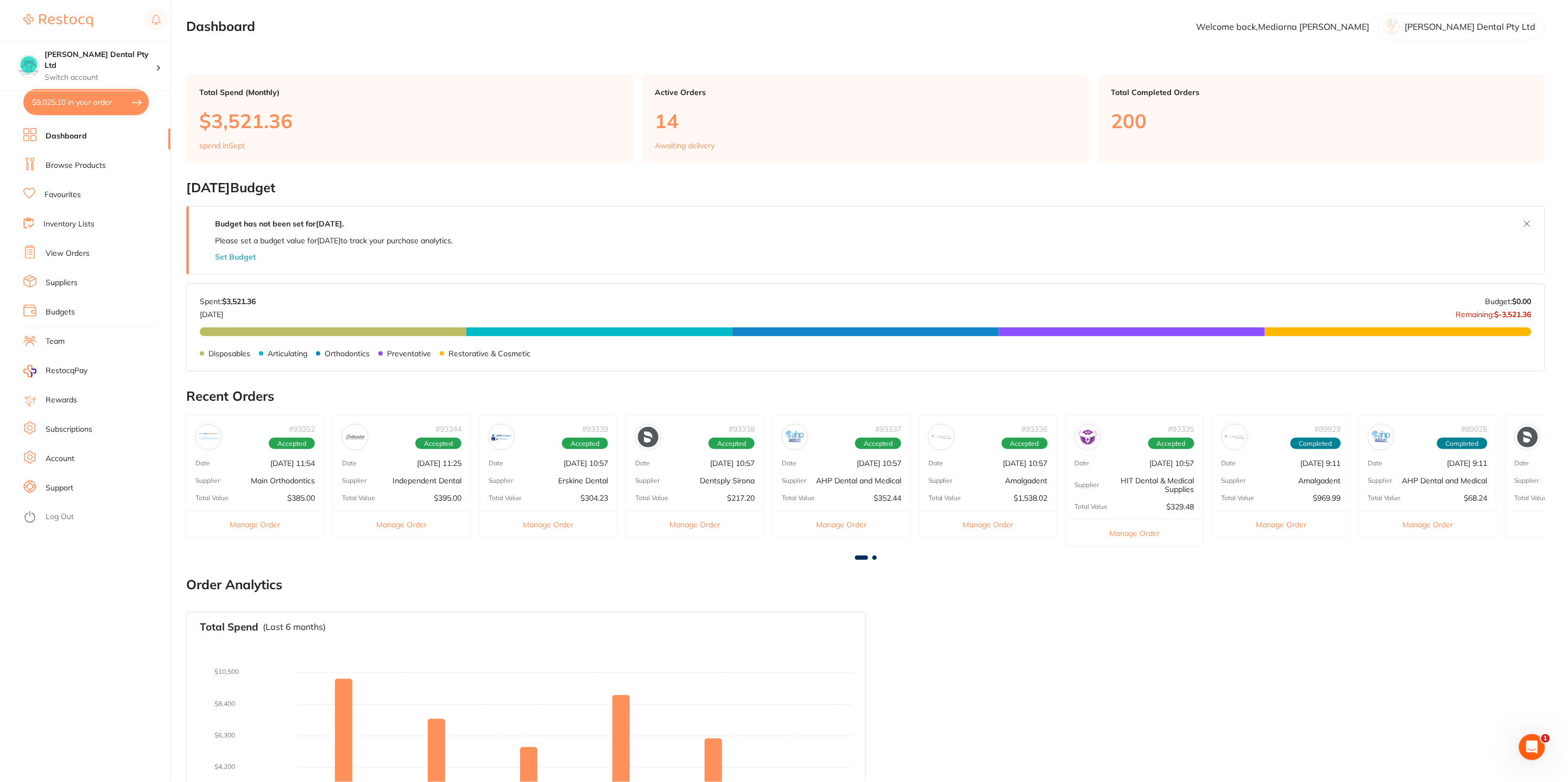
scroll to position [0, 0]
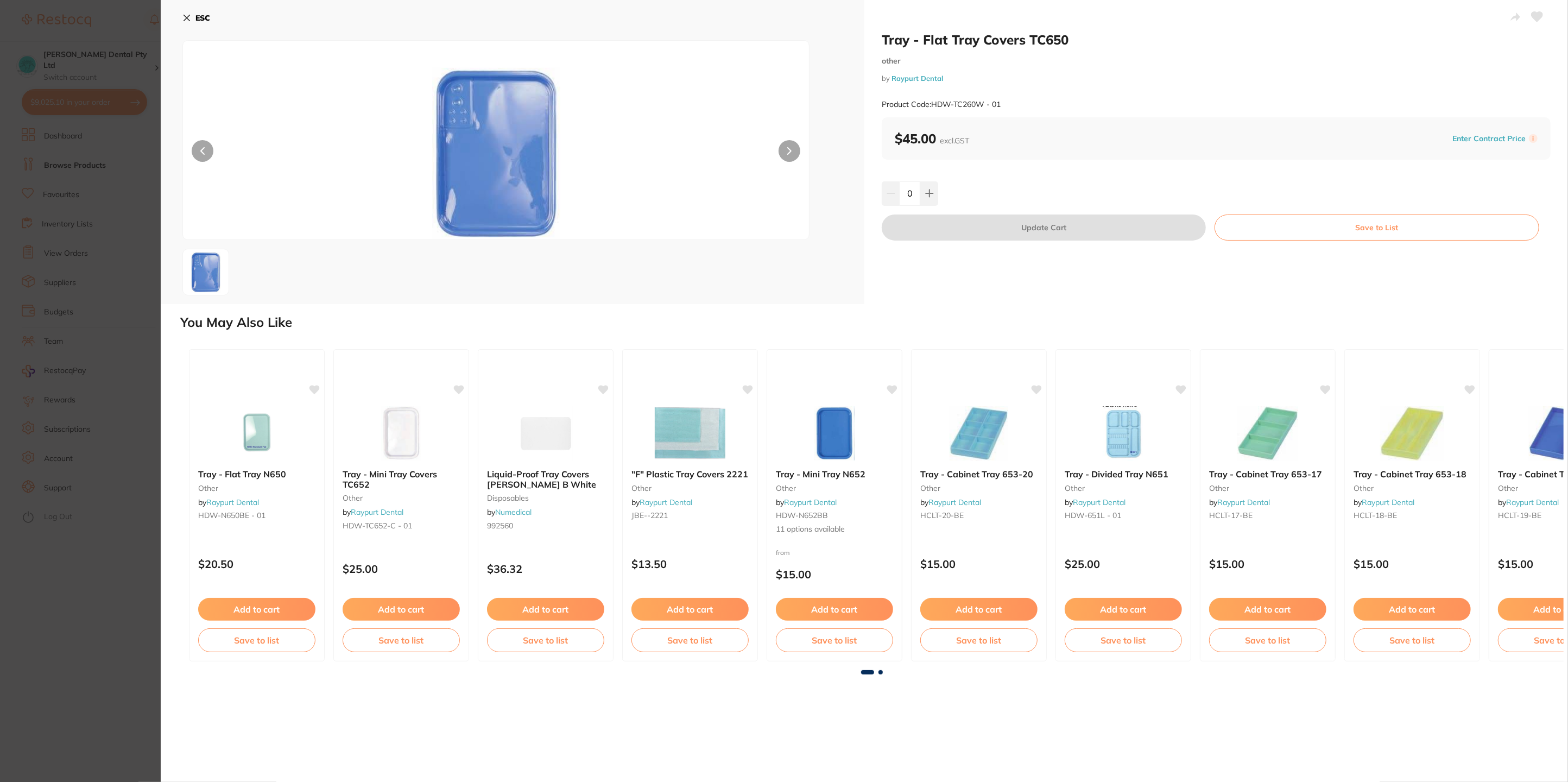
drag, startPoint x: 192, startPoint y: 14, endPoint x: 202, endPoint y: 14, distance: 10.0
click at [192, 14] on button "ESC" at bounding box center [196, 18] width 28 height 19
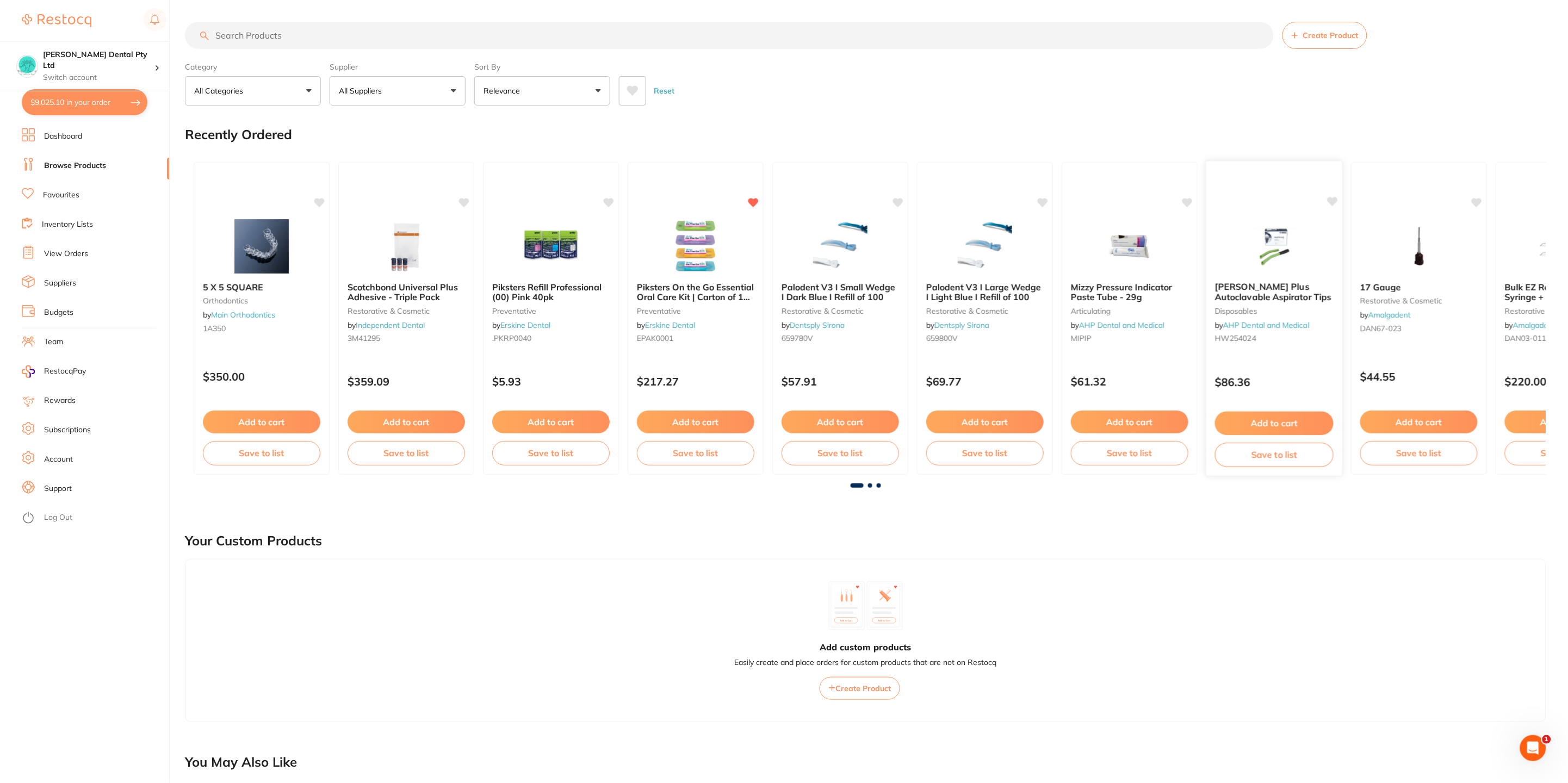
click at [1264, 282] on b "[PERSON_NAME] Plus Autoclavable Aspirator Tips" at bounding box center [1274, 291] width 118 height 20
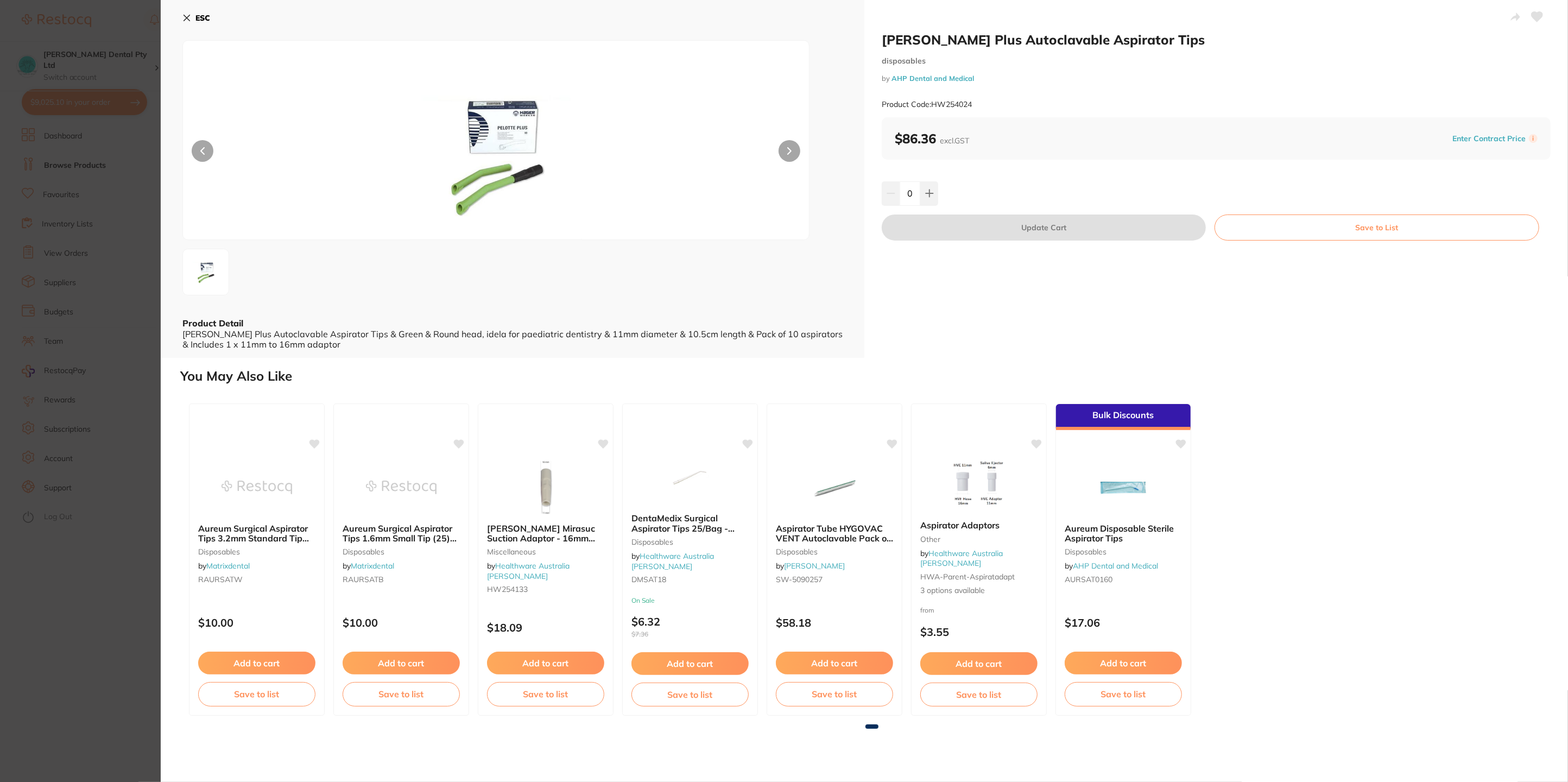
click at [209, 15] on b "ESC" at bounding box center [202, 18] width 15 height 10
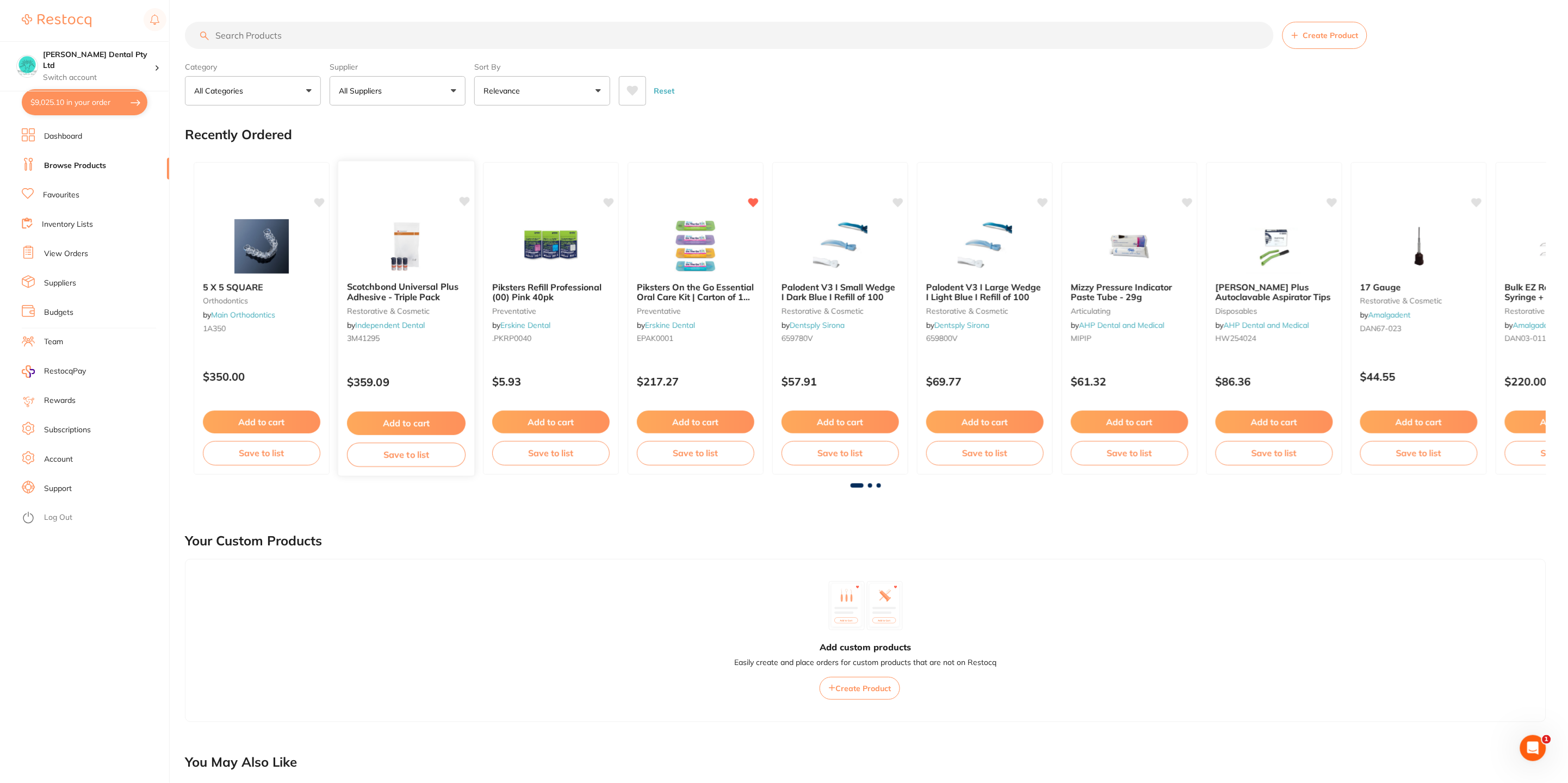
click at [378, 425] on button "Add to cart" at bounding box center [405, 423] width 118 height 24
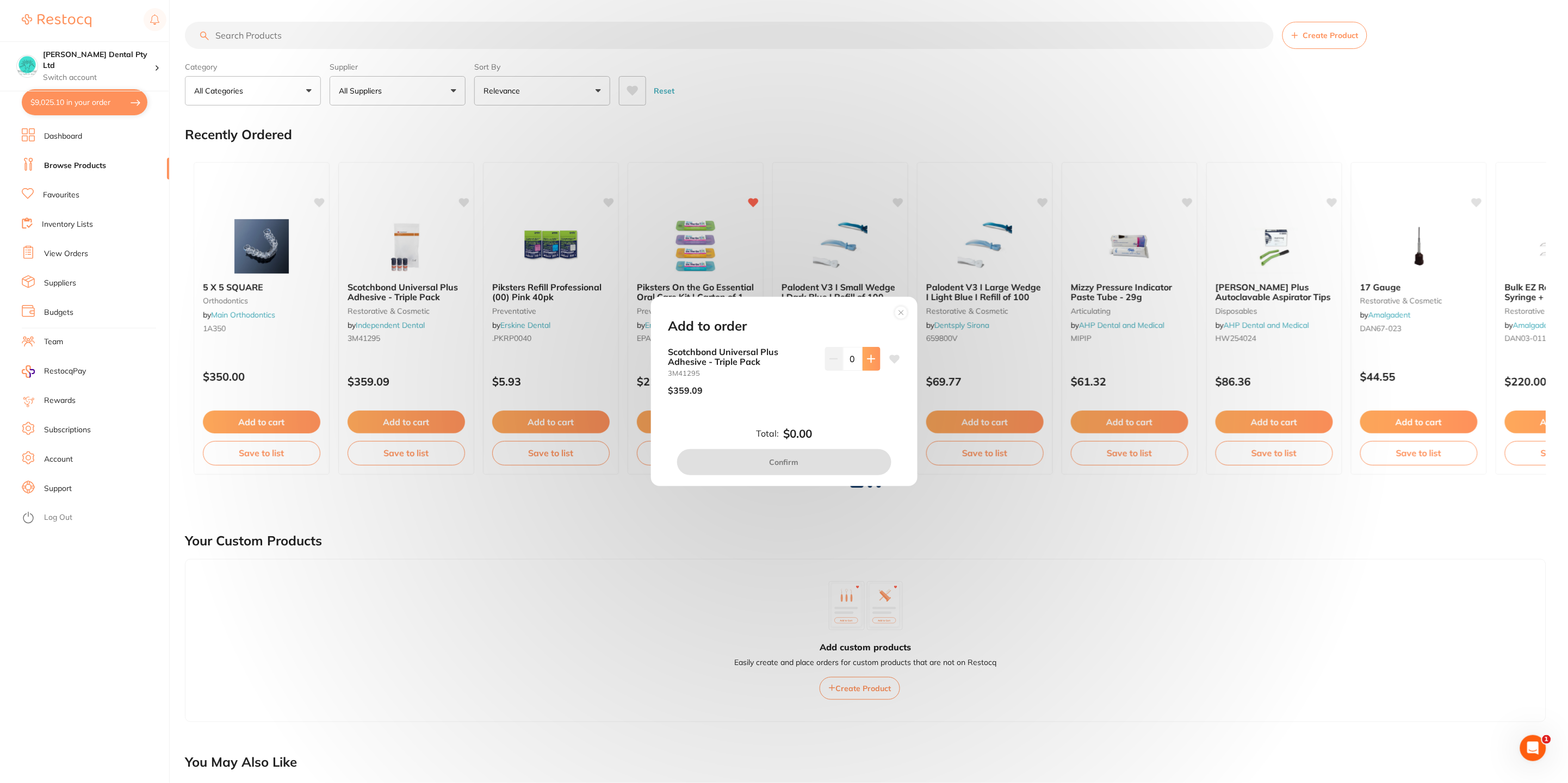
click at [863, 362] on button at bounding box center [872, 358] width 18 height 24
click at [869, 365] on button at bounding box center [872, 358] width 18 height 24
type input "2"
click at [819, 457] on button "Confirm" at bounding box center [785, 462] width 215 height 26
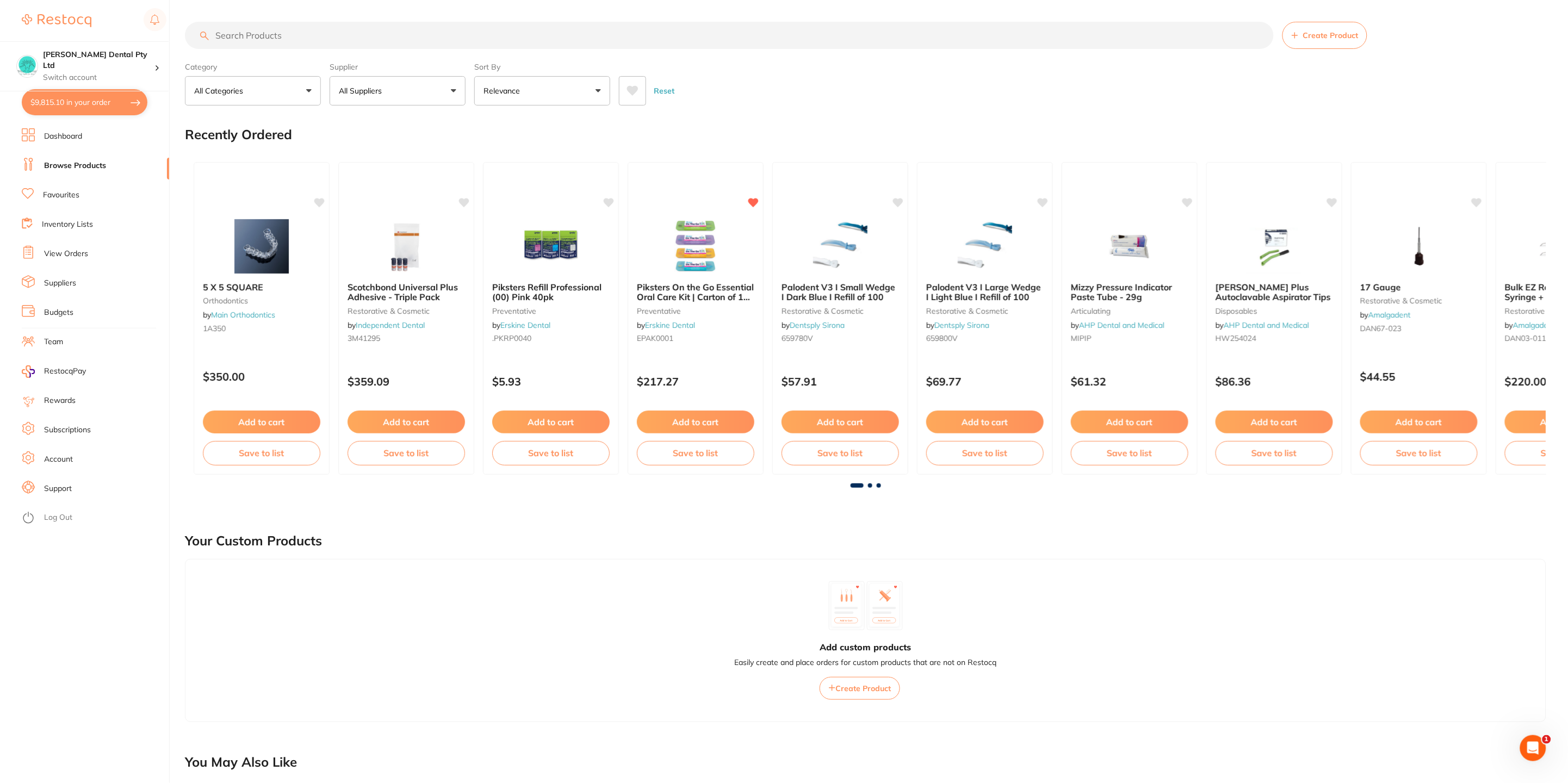
click at [70, 107] on button "$9,815.10 in your order" at bounding box center [84, 102] width 126 height 26
checkbox input "true"
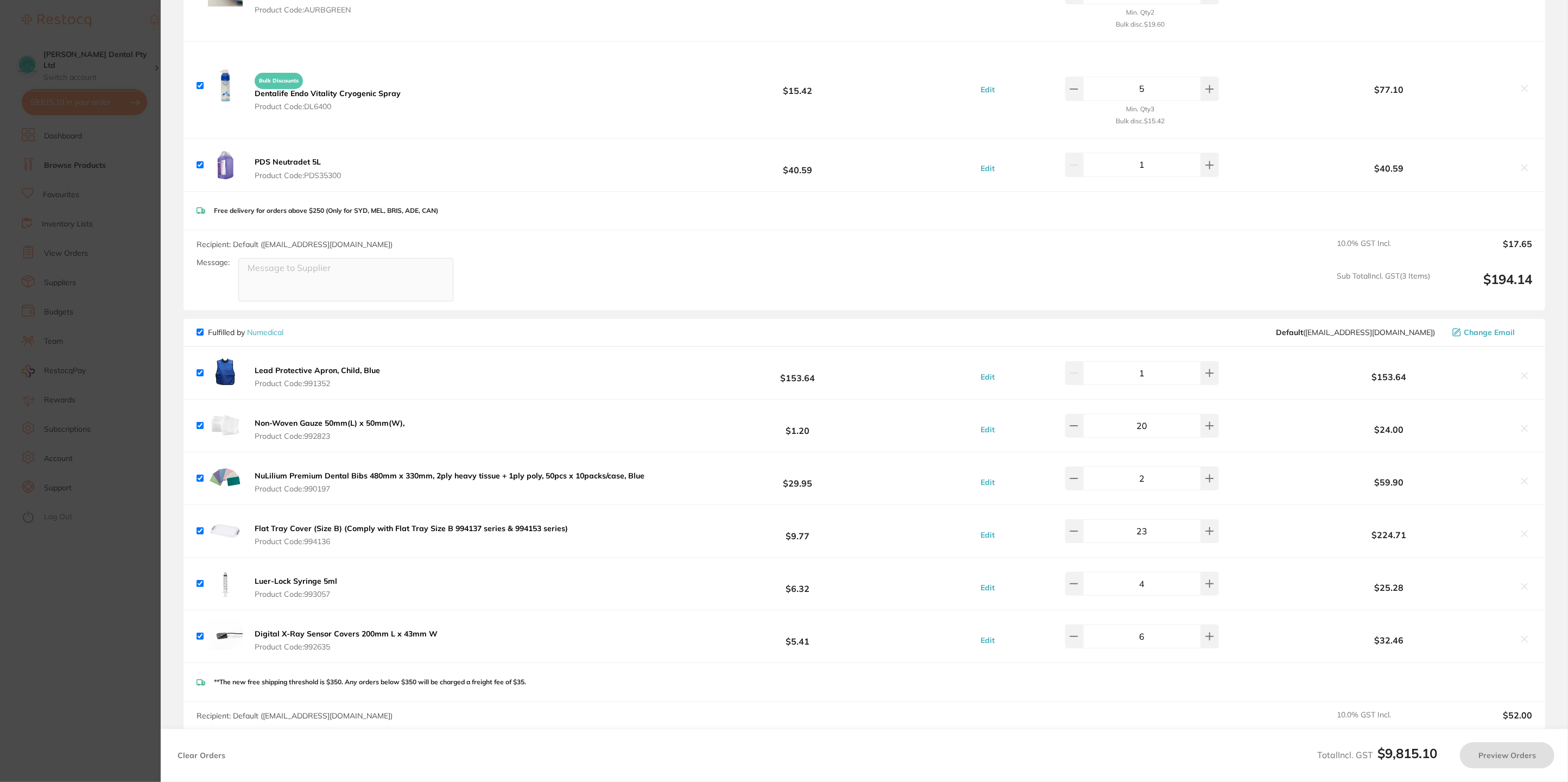
checkbox input "false"
checkbox input "true"
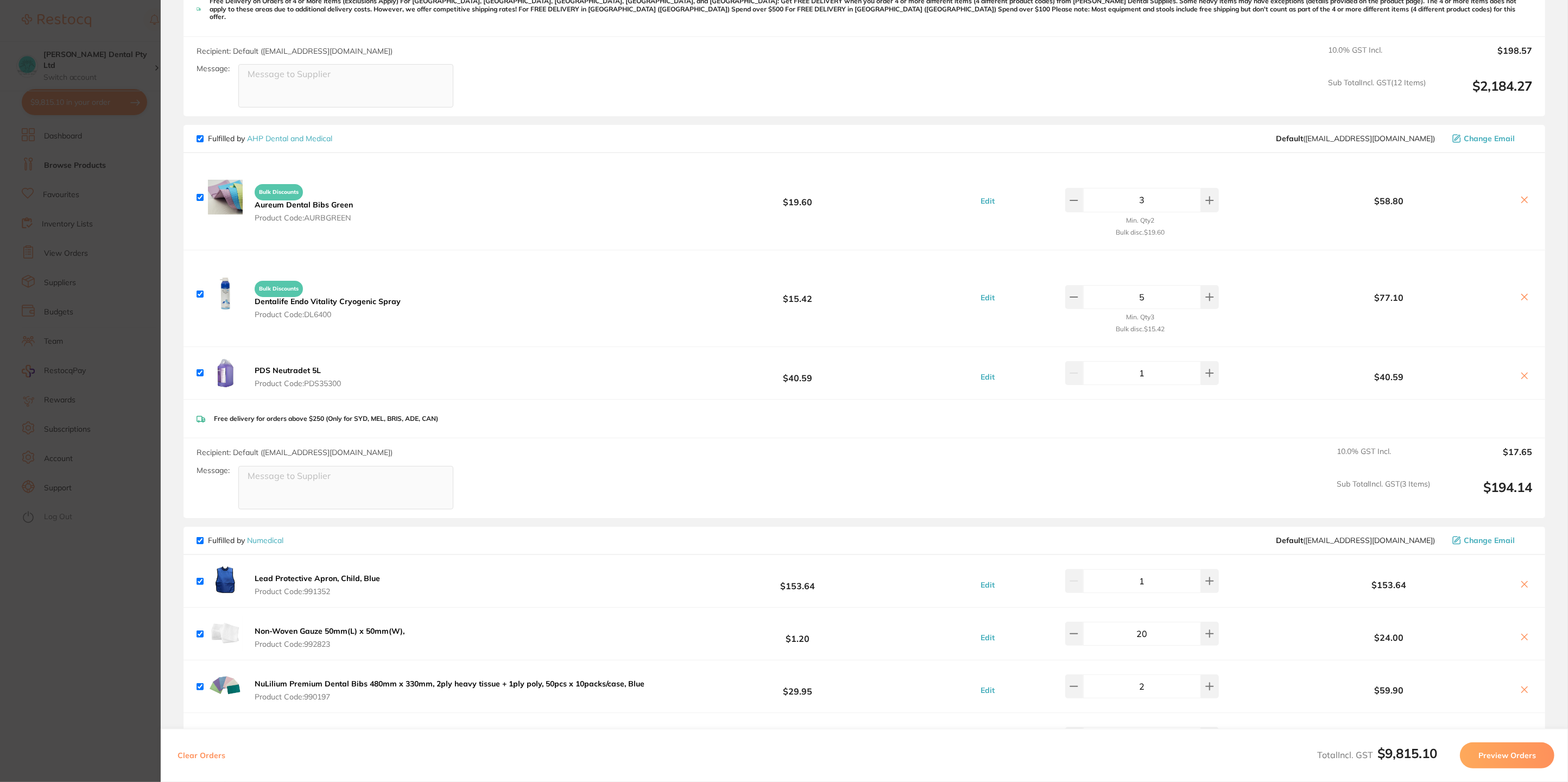
click at [131, 379] on section "Update RRP Set your pre negotiated price for this item. Item Agreed RRP (excl. …" at bounding box center [784, 391] width 1568 height 782
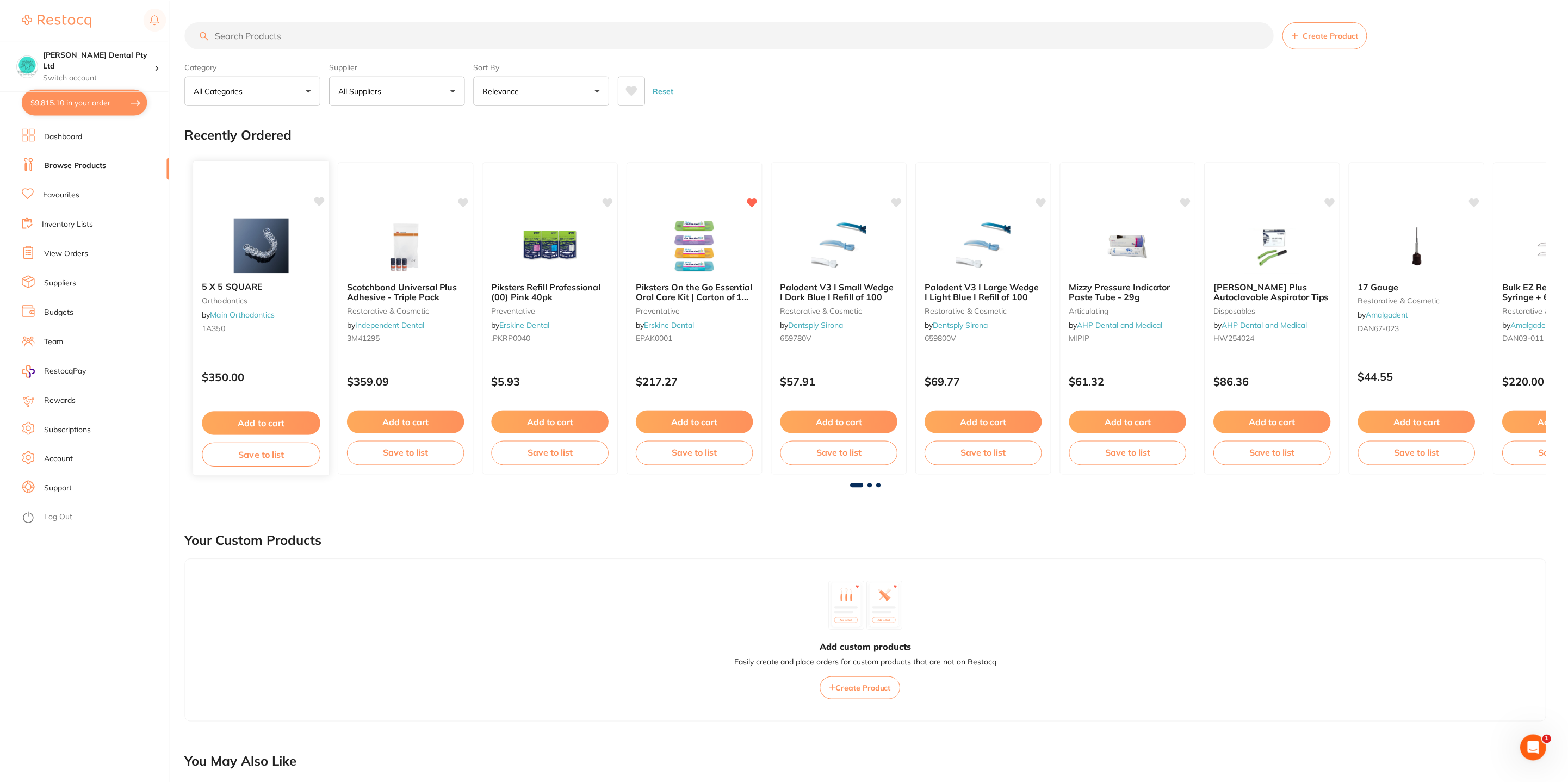
scroll to position [1, 0]
click at [46, 103] on button "$9,815.10 in your order" at bounding box center [84, 102] width 126 height 26
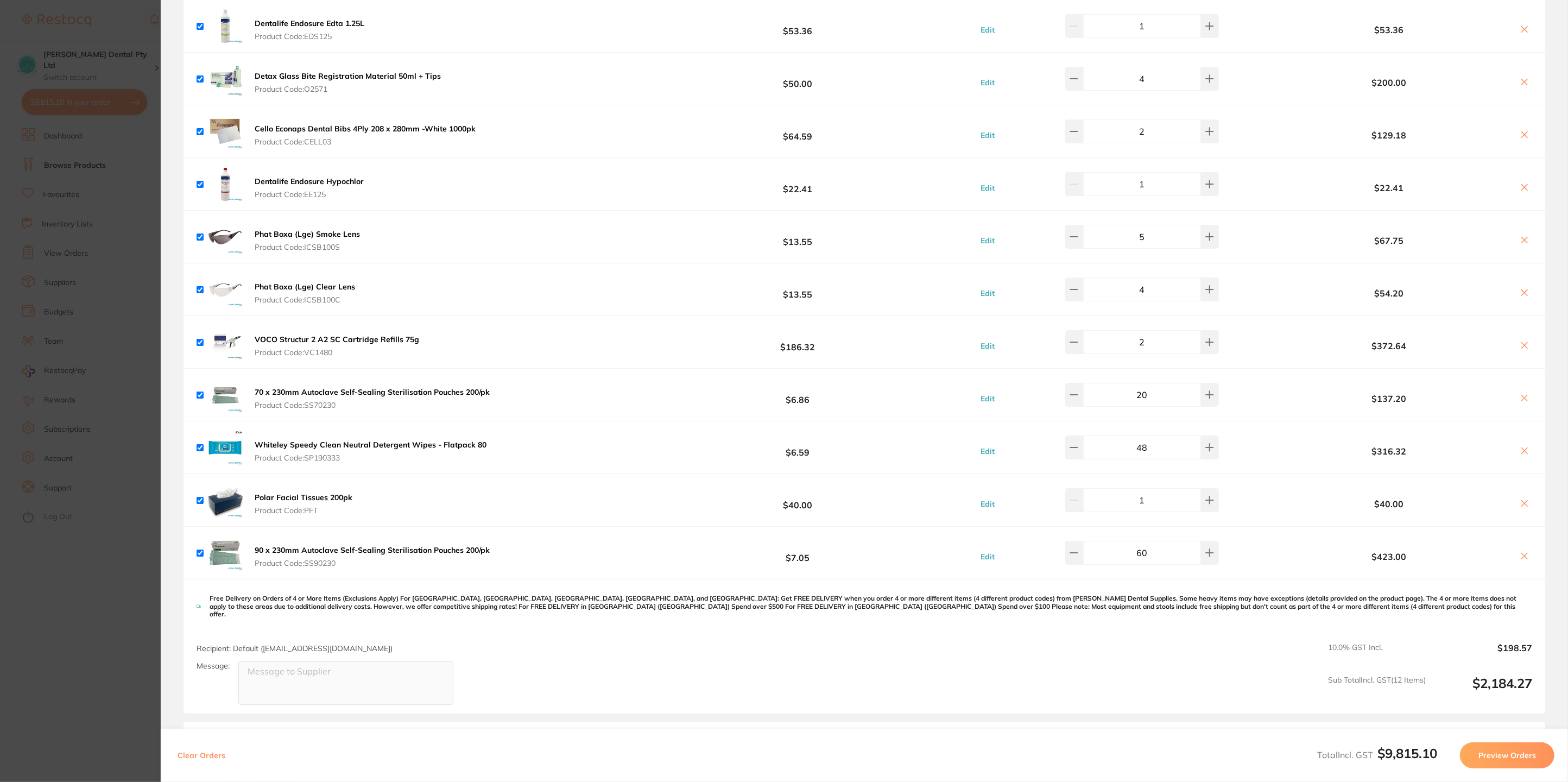
scroll to position [864, 0]
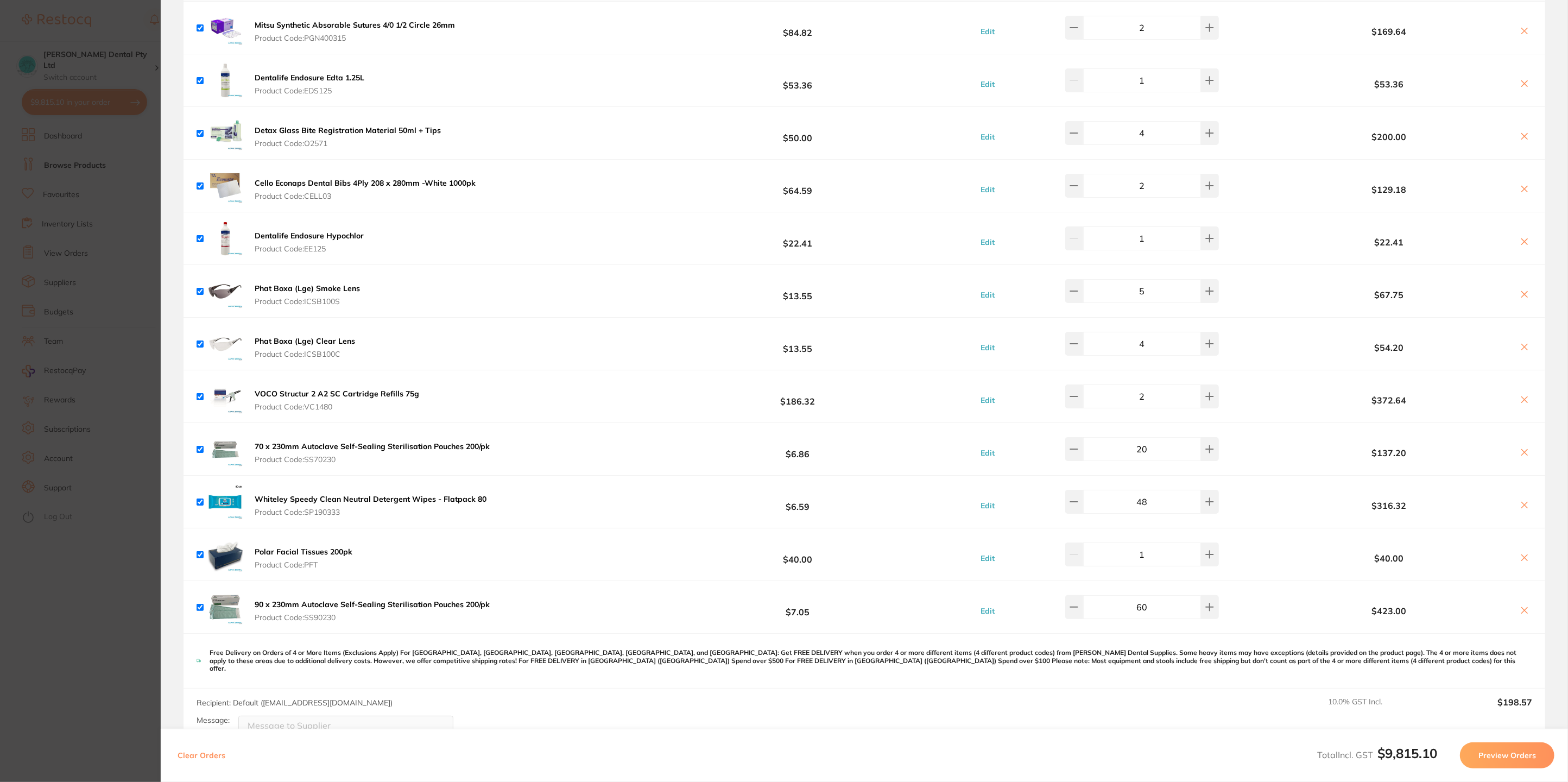
click at [118, 193] on section "Update RRP Set your pre negotiated price for this item. Item Agreed RRP (excl. …" at bounding box center [784, 391] width 1568 height 782
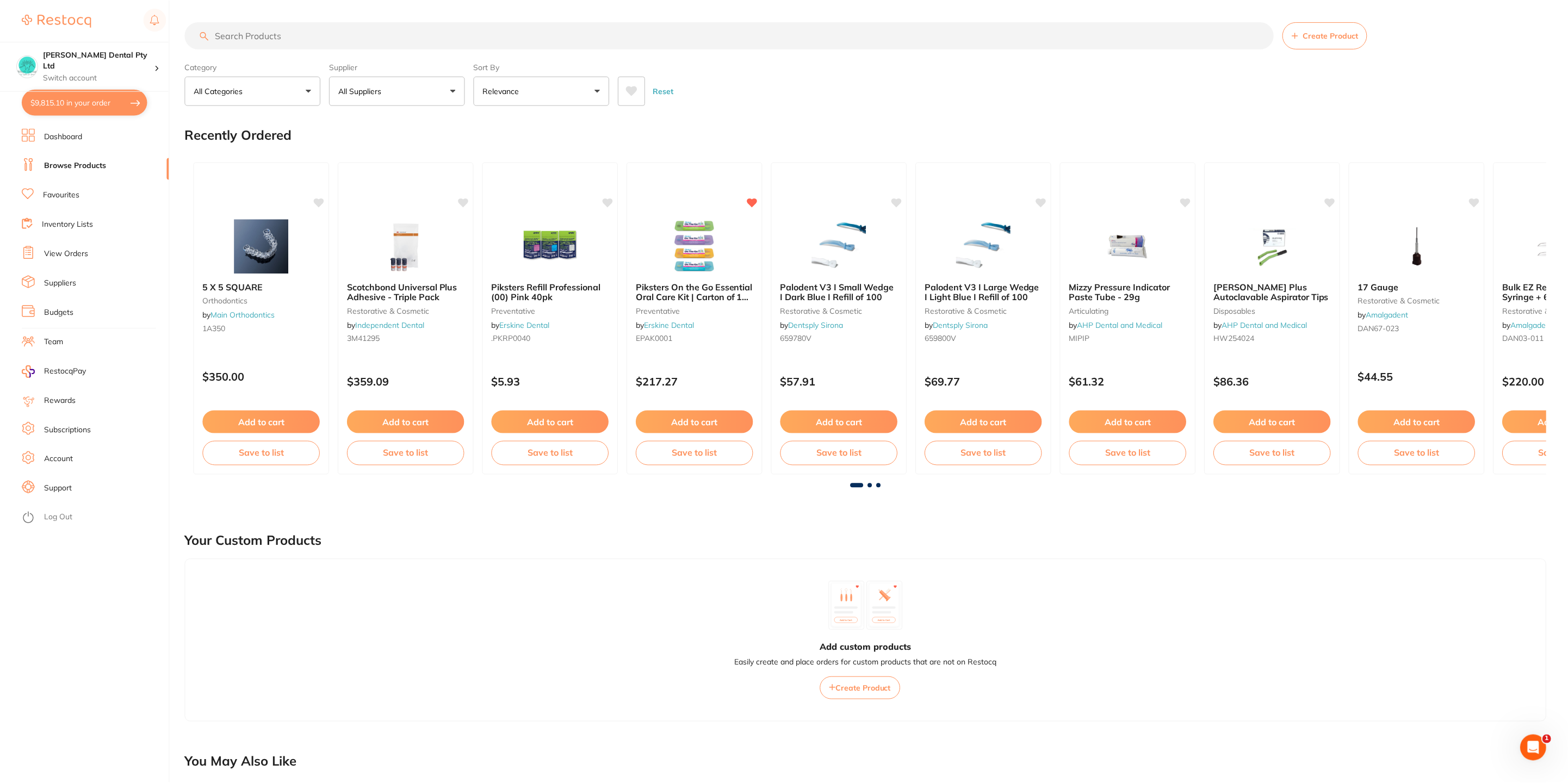
scroll to position [1, 0]
drag, startPoint x: 73, startPoint y: 167, endPoint x: 582, endPoint y: 222, distance: 512.0
click at [73, 169] on link "Browse Products" at bounding box center [75, 166] width 62 height 11
click at [266, 37] on input "search" at bounding box center [729, 35] width 1089 height 27
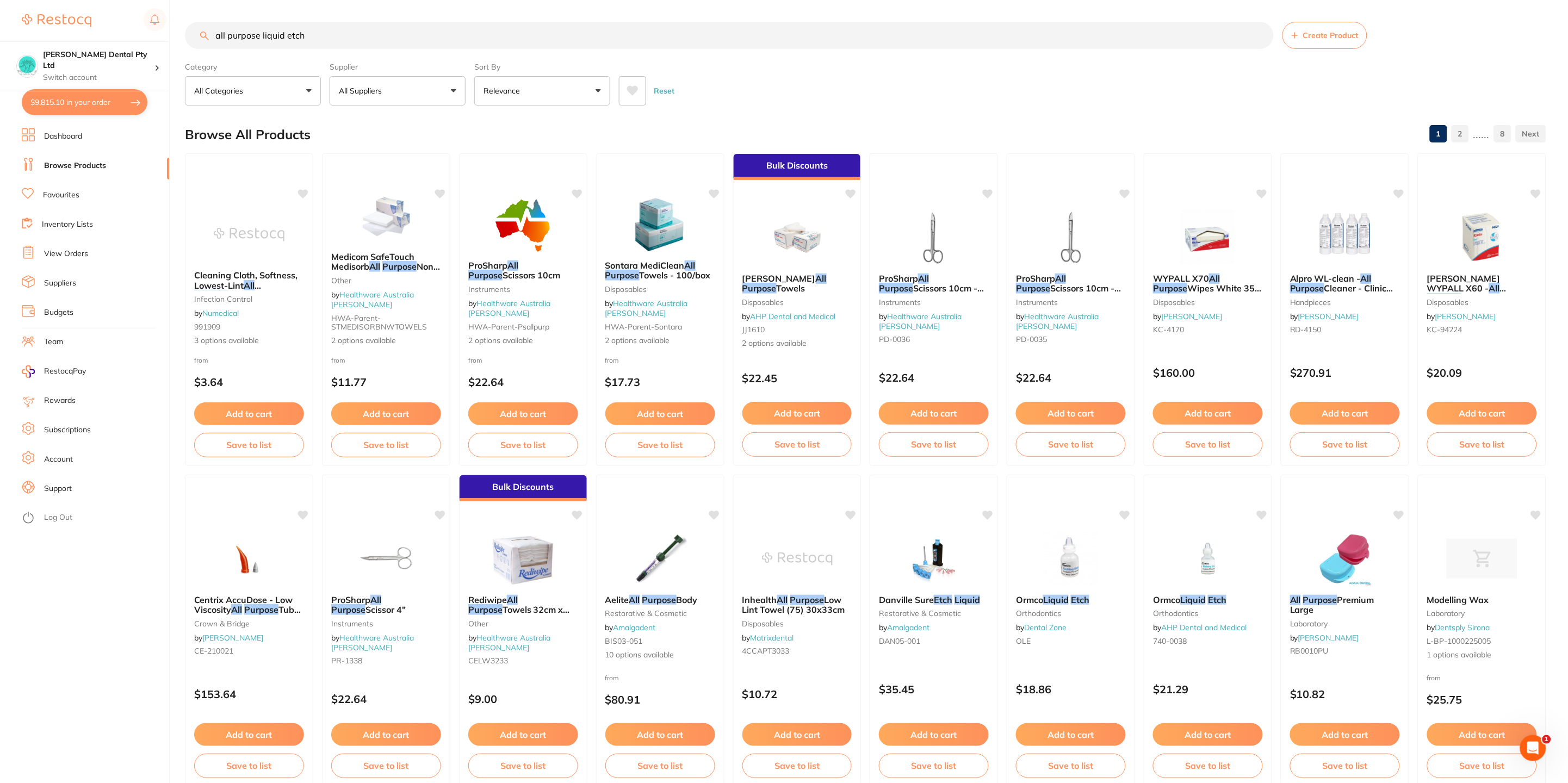
drag, startPoint x: 322, startPoint y: 42, endPoint x: 399, endPoint y: 82, distance: 86.8
click at [2, 26] on div "$9,815.10 [PERSON_NAME] Dental Pty Ltd Switch account [PERSON_NAME] Dental Pty …" at bounding box center [784, 392] width 1568 height 783
type input "etch"
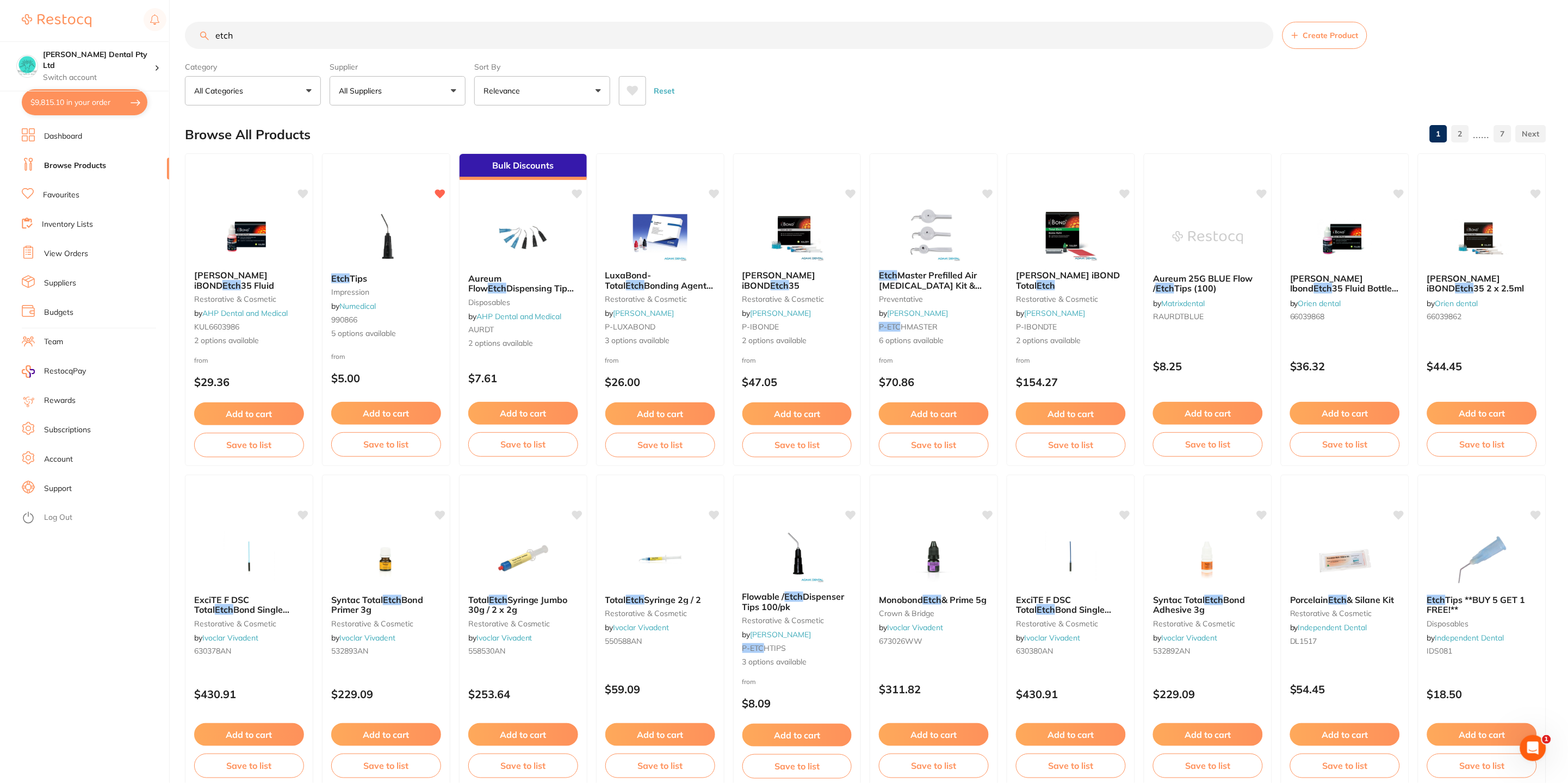
click at [65, 161] on link "Browse Products" at bounding box center [75, 166] width 62 height 11
click at [1461, 136] on link "2" at bounding box center [1460, 133] width 17 height 21
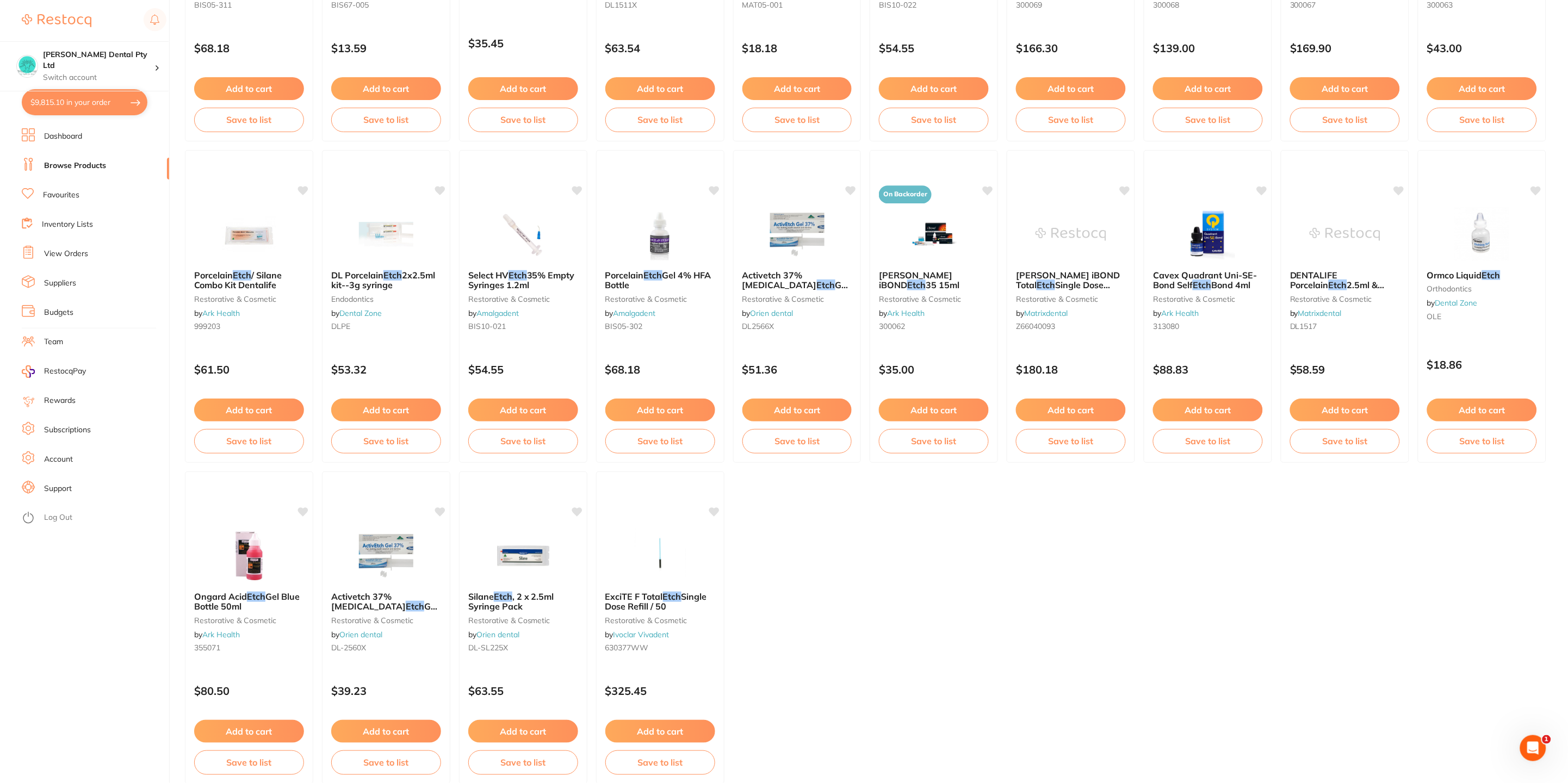
scroll to position [1345, 0]
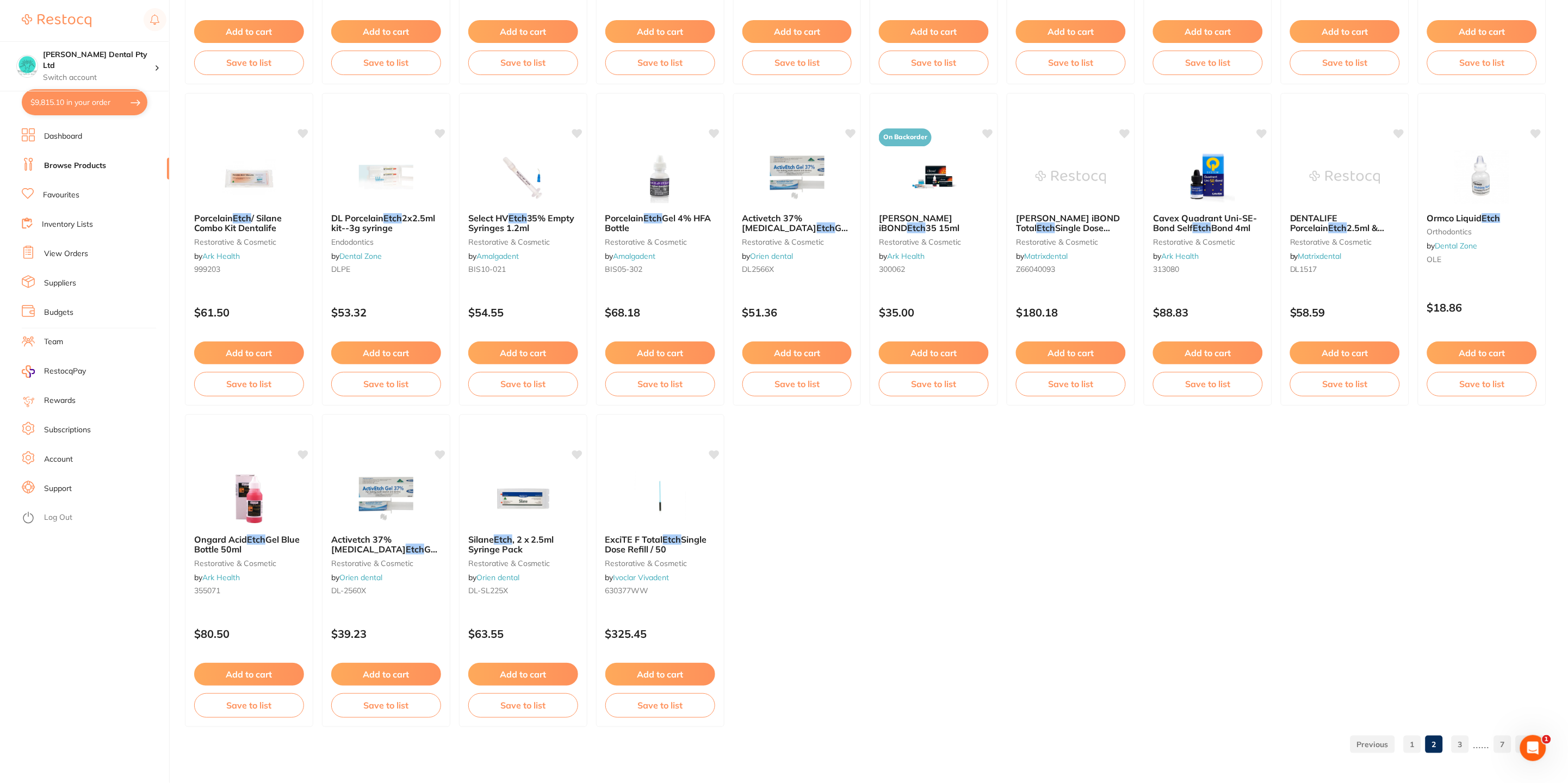
click at [1458, 748] on link "3" at bounding box center [1460, 744] width 17 height 21
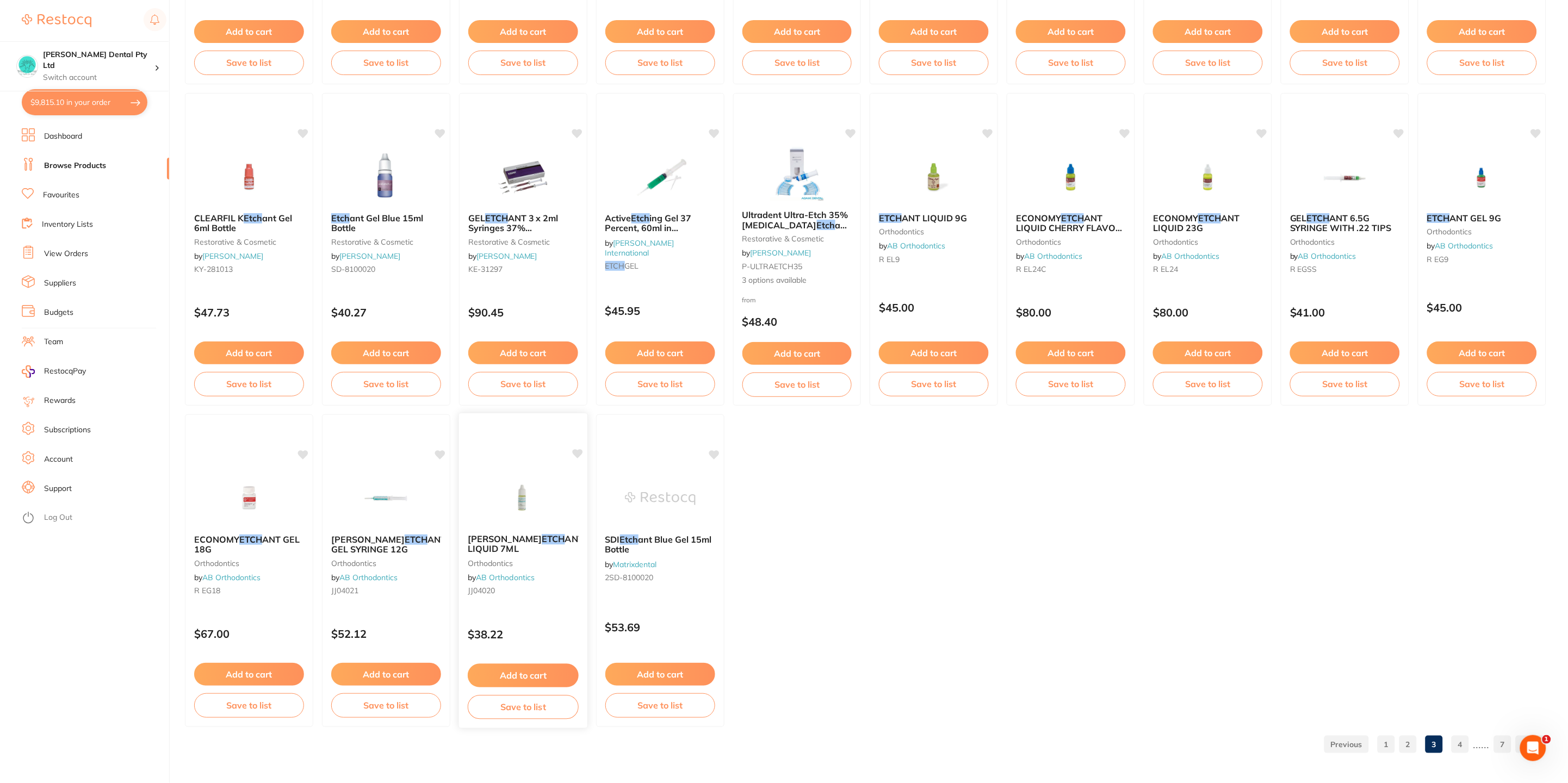
click at [505, 542] on span "ANT LIQUID 7ML" at bounding box center [525, 544] width 116 height 21
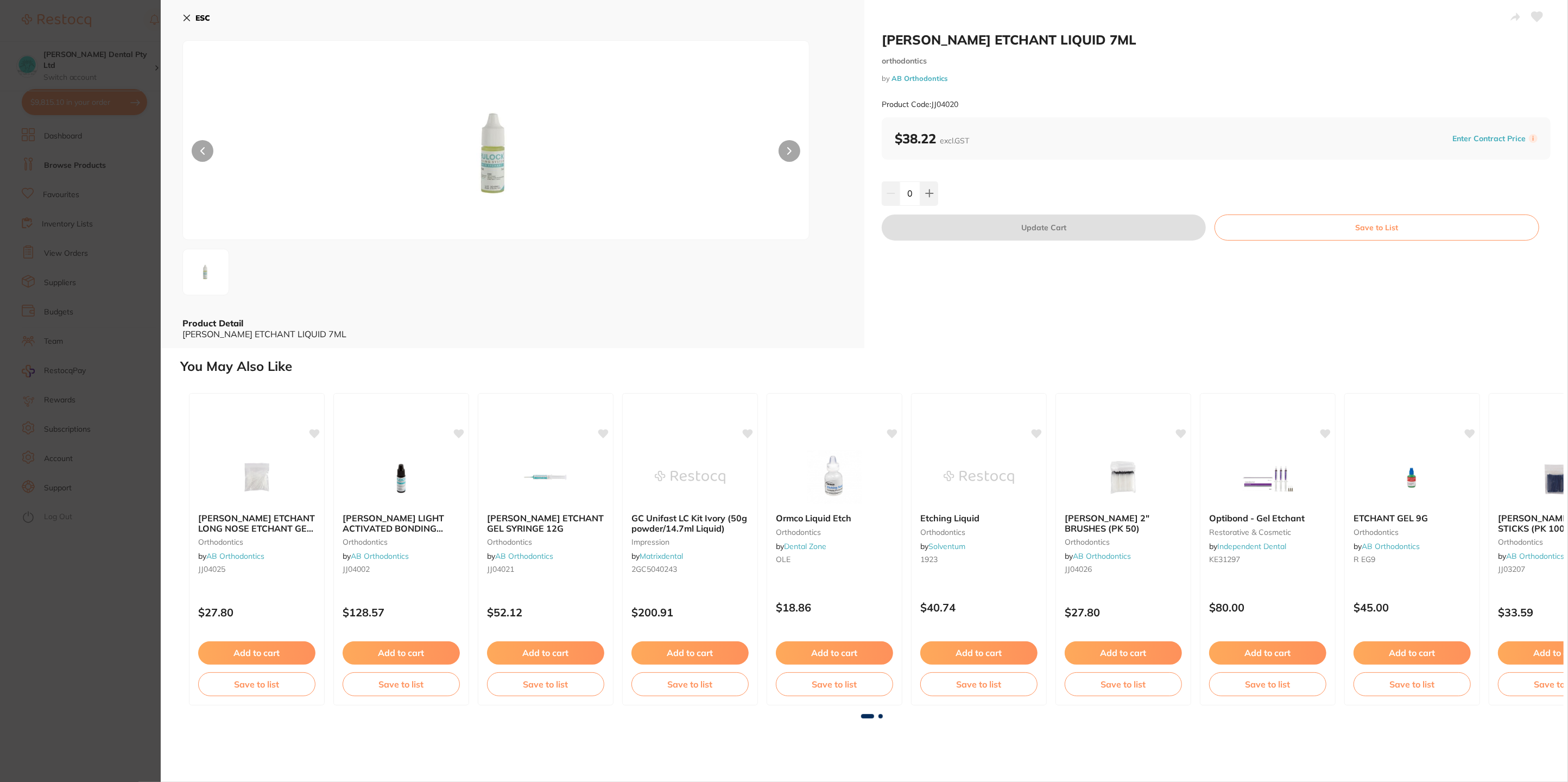
click at [183, 12] on button "ESC" at bounding box center [196, 18] width 28 height 19
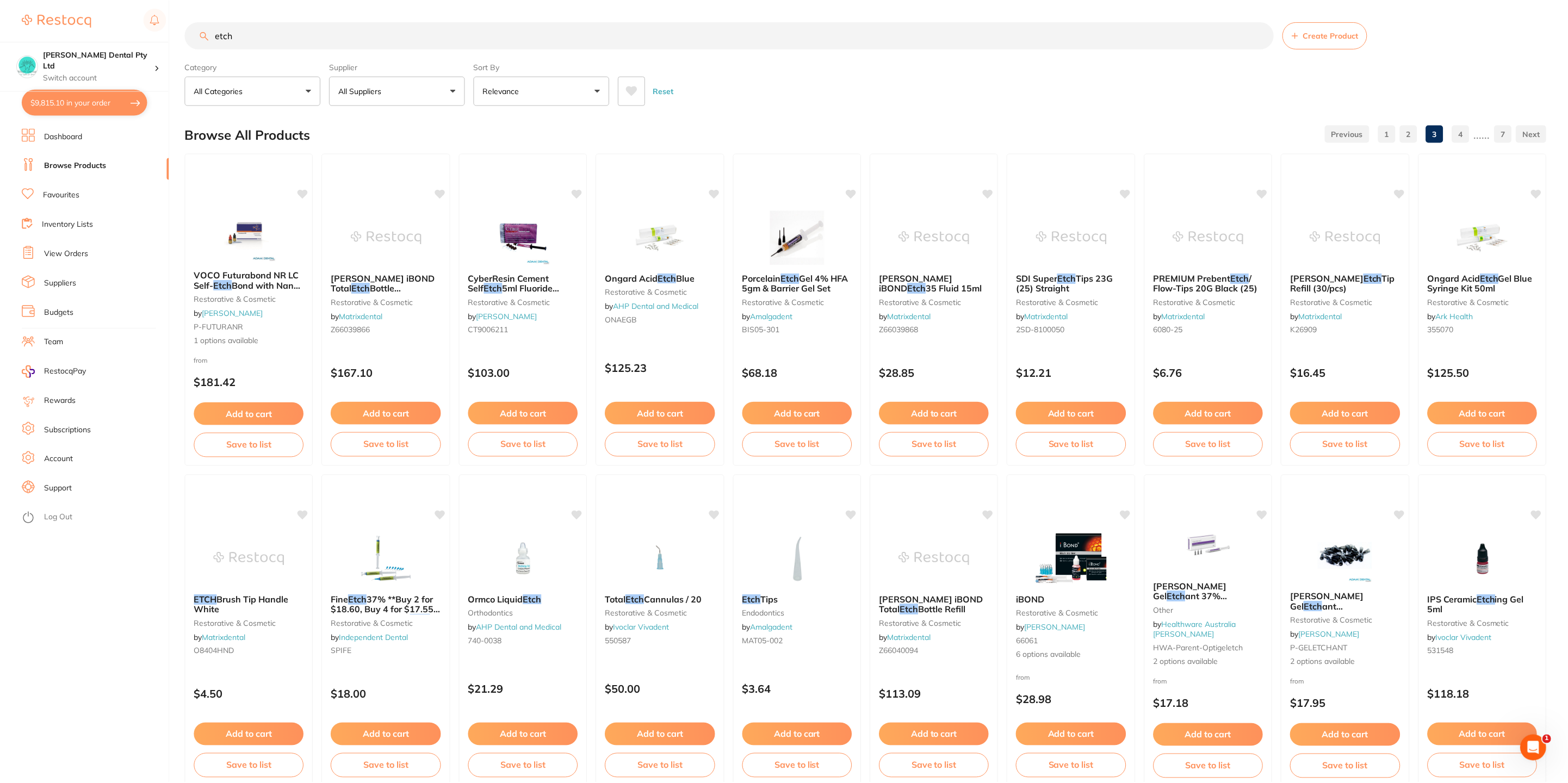
scroll to position [1345, 0]
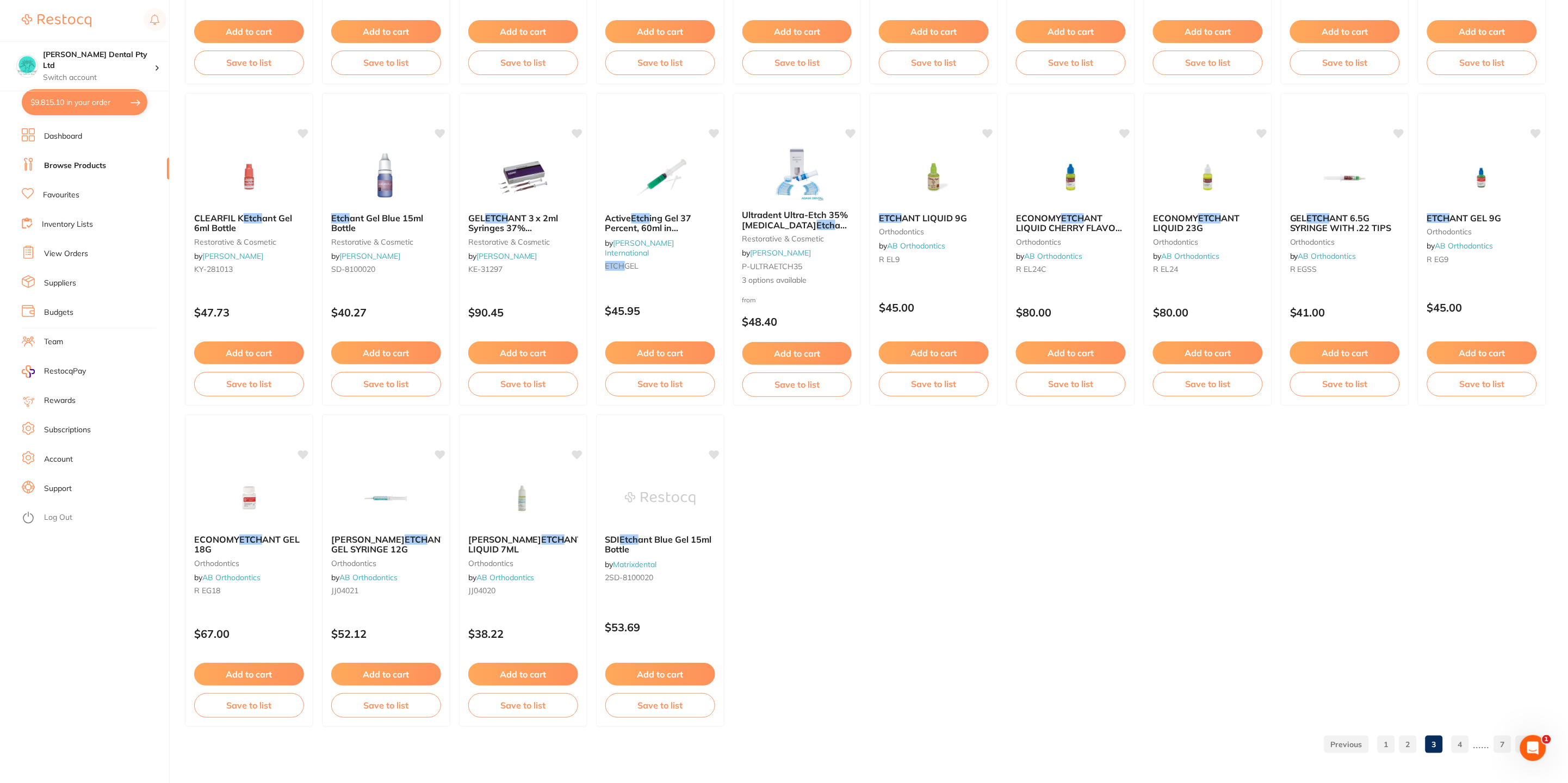
click at [1457, 744] on link "4" at bounding box center [1460, 744] width 17 height 21
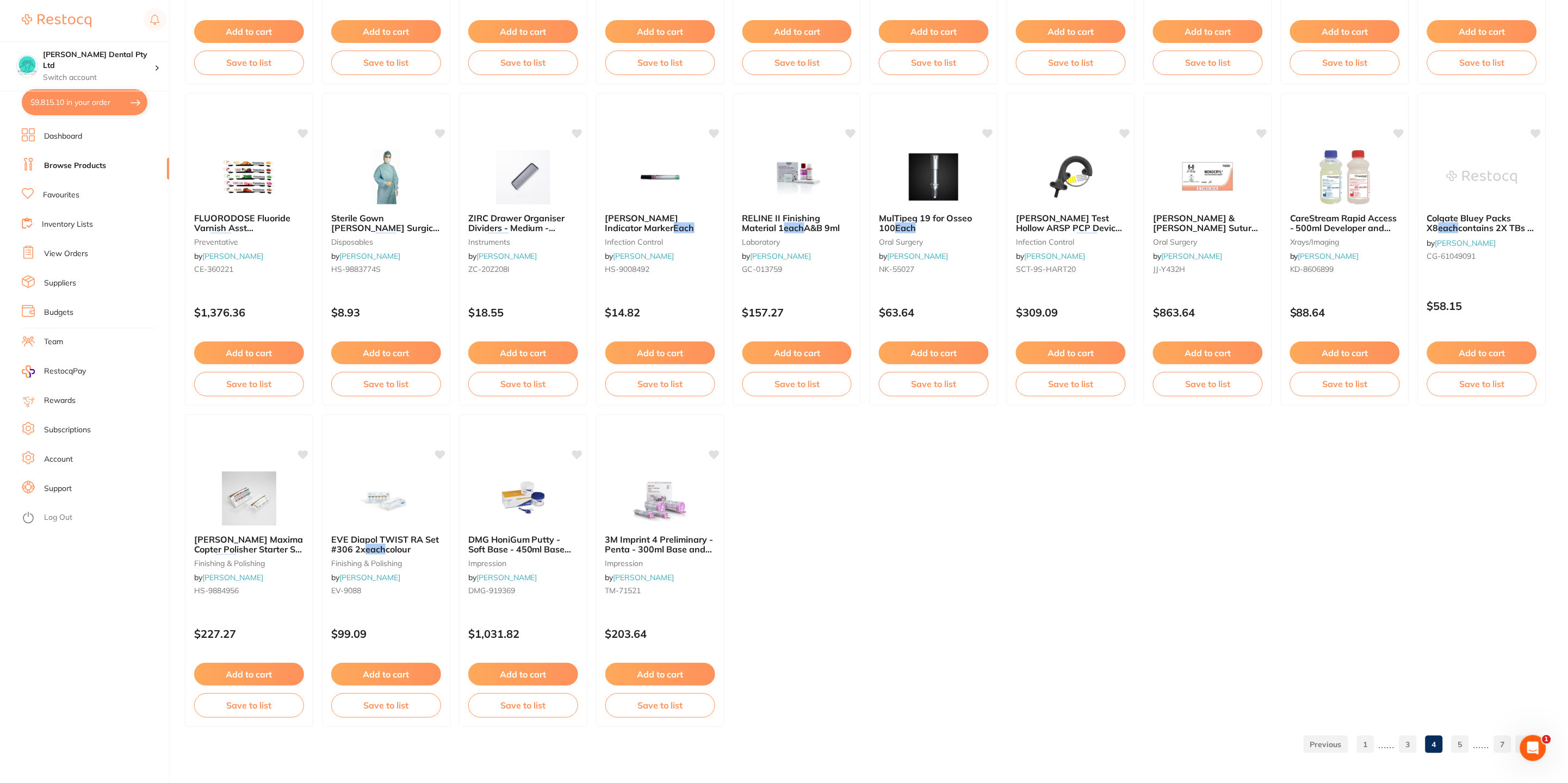
click at [1461, 751] on link "5" at bounding box center [1460, 744] width 17 height 21
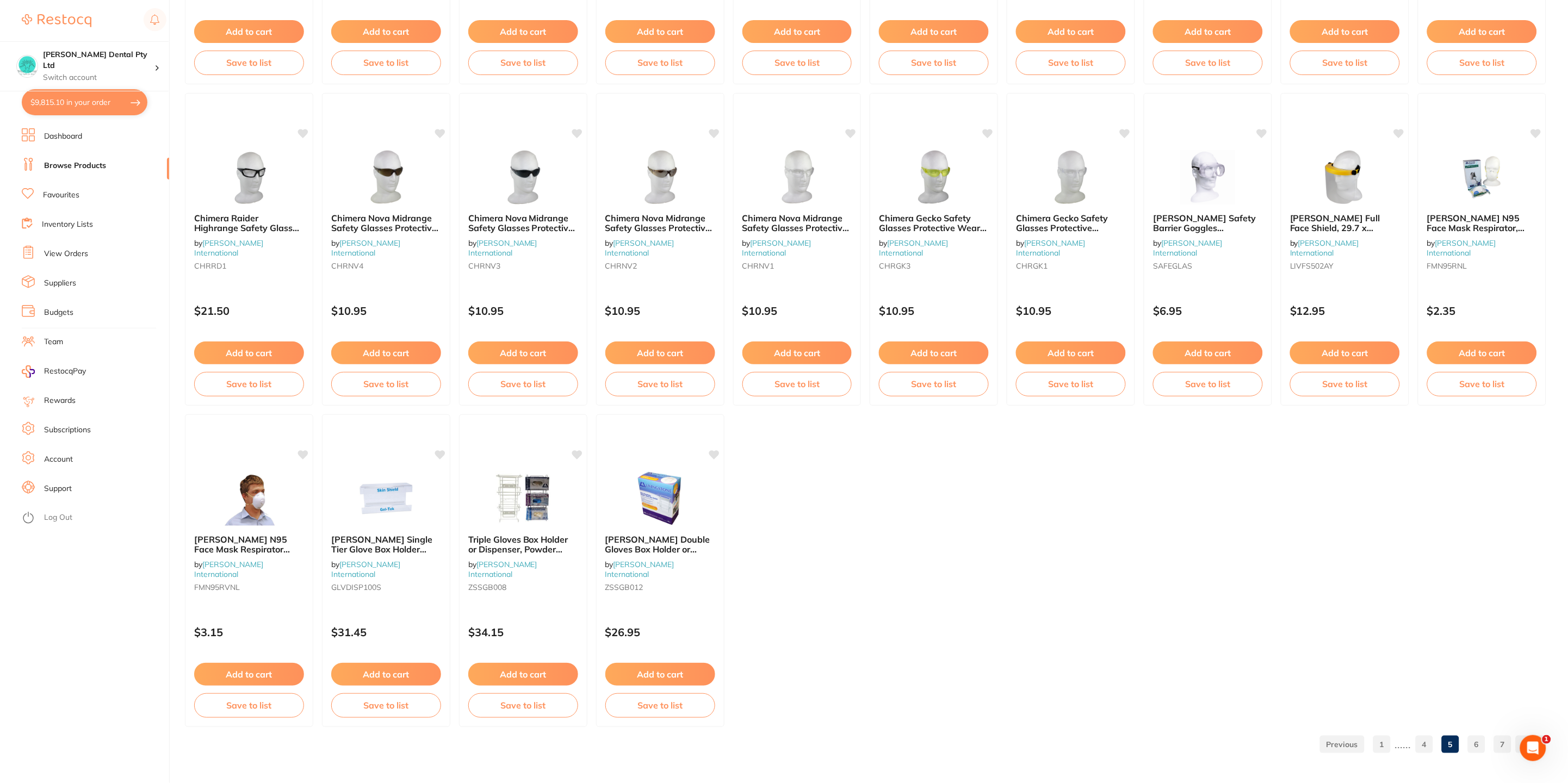
click at [1477, 748] on link "6" at bounding box center [1477, 744] width 17 height 21
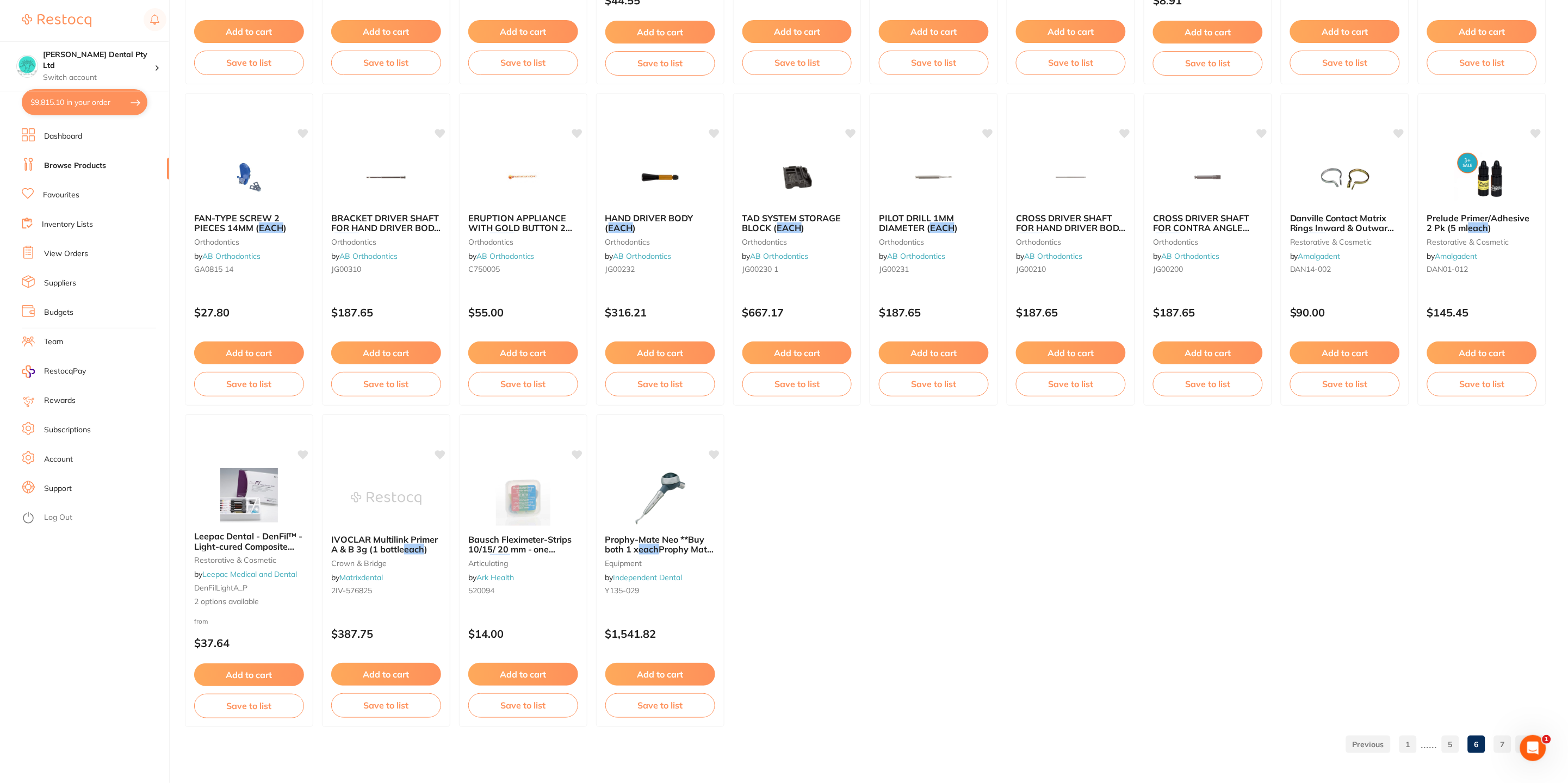
click at [1496, 744] on link "7" at bounding box center [1502, 744] width 17 height 21
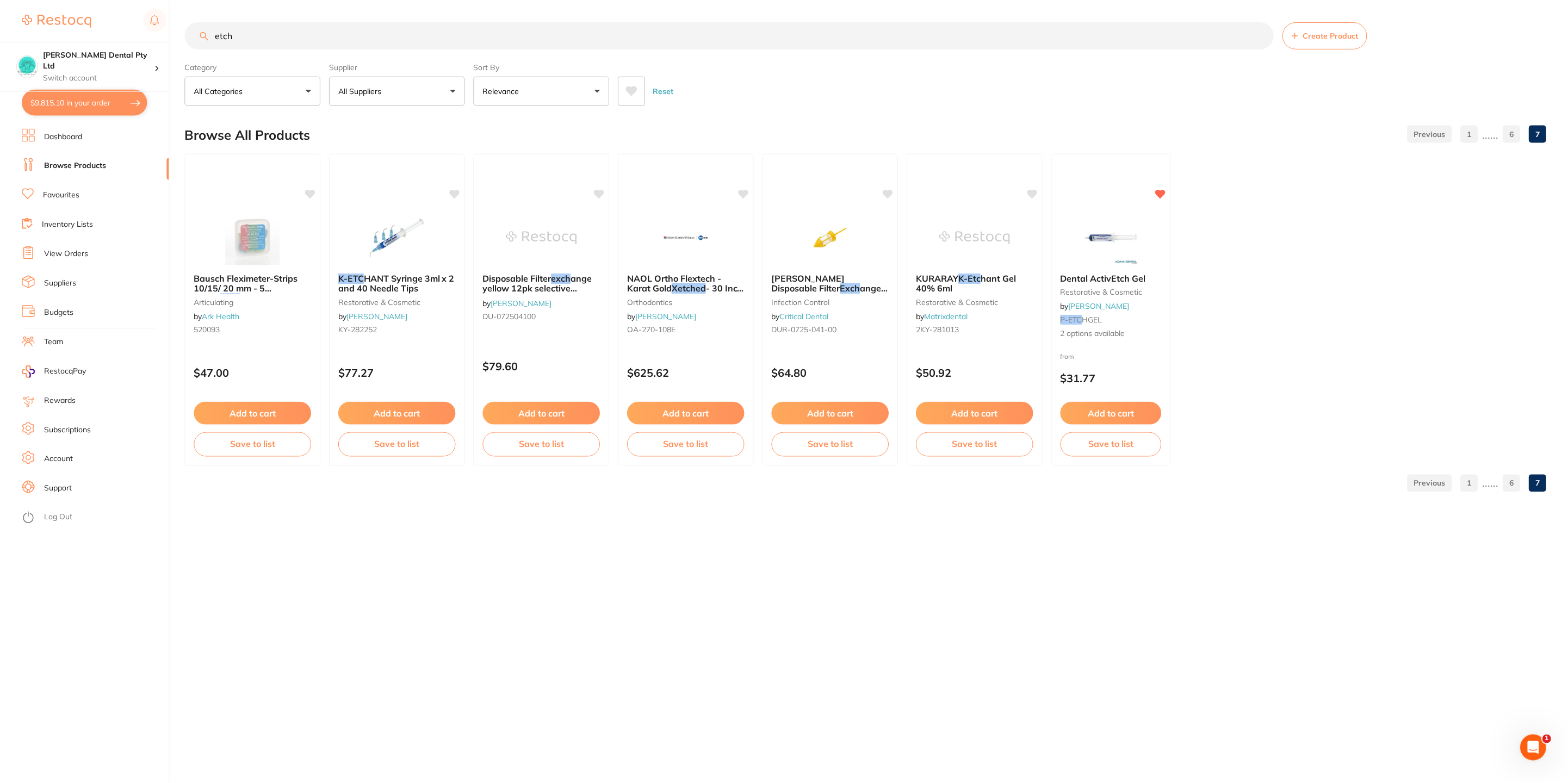
scroll to position [0, 0]
click at [1516, 484] on link "6" at bounding box center [1514, 483] width 17 height 21
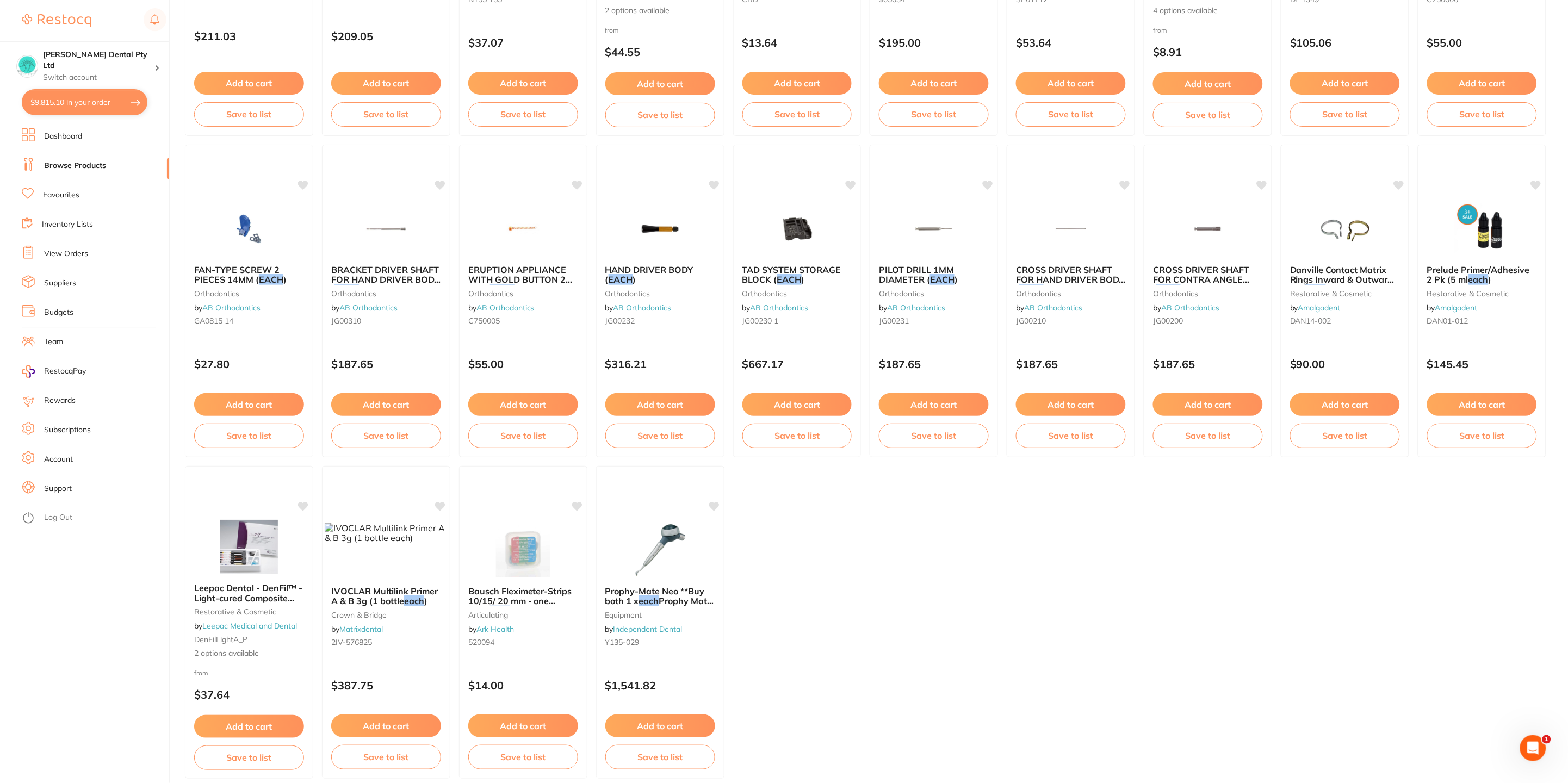
scroll to position [1345, 0]
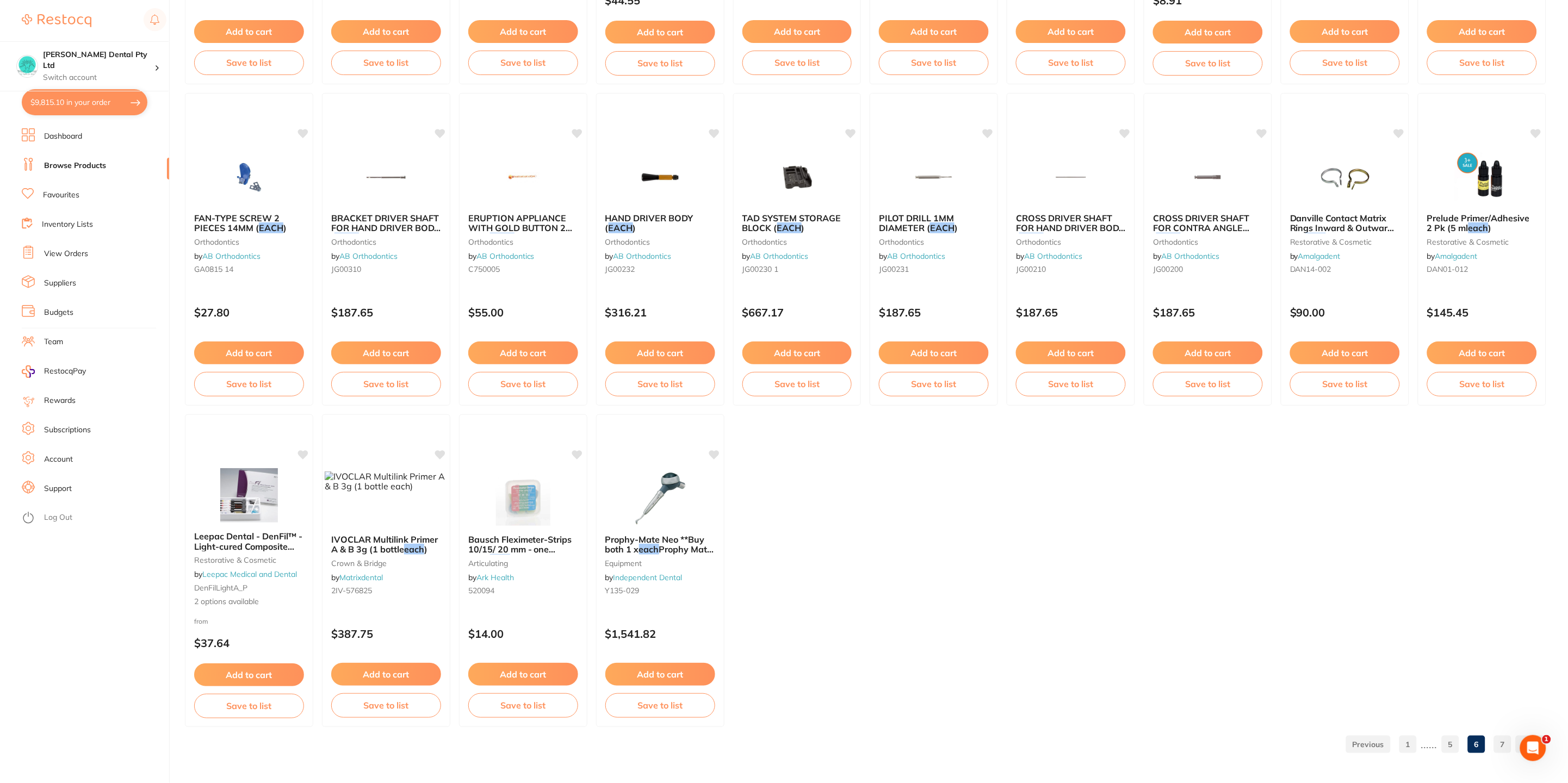
click at [1451, 748] on link "5" at bounding box center [1450, 744] width 17 height 21
